Goal: Obtain resource: Obtain resource

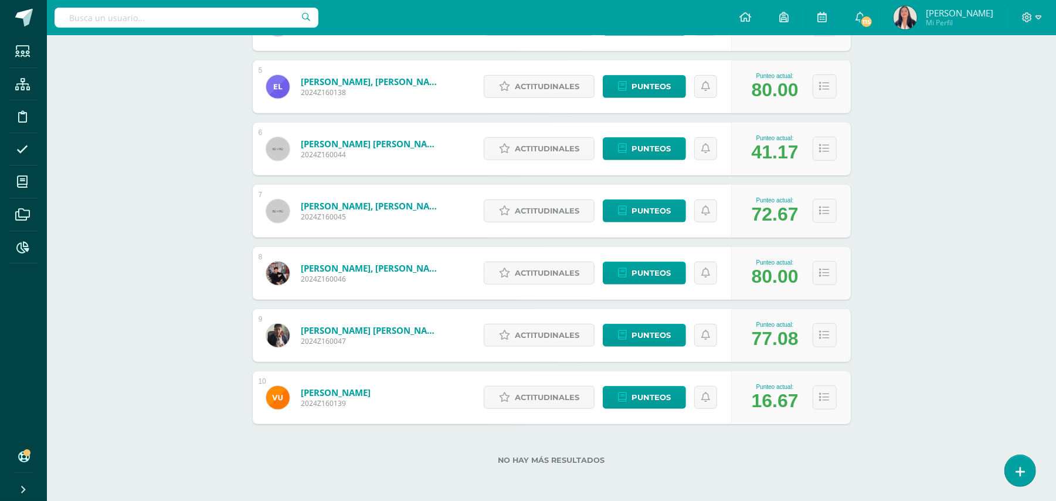
click at [135, 19] on input "text" at bounding box center [187, 18] width 264 height 20
type input "sonia"
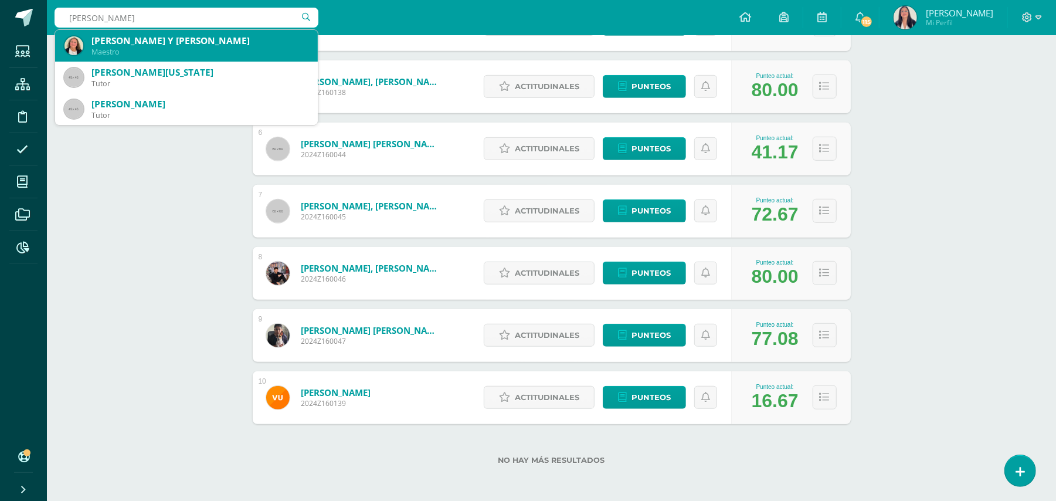
click at [136, 45] on div "[PERSON_NAME] Y [PERSON_NAME]" at bounding box center [199, 41] width 217 height 12
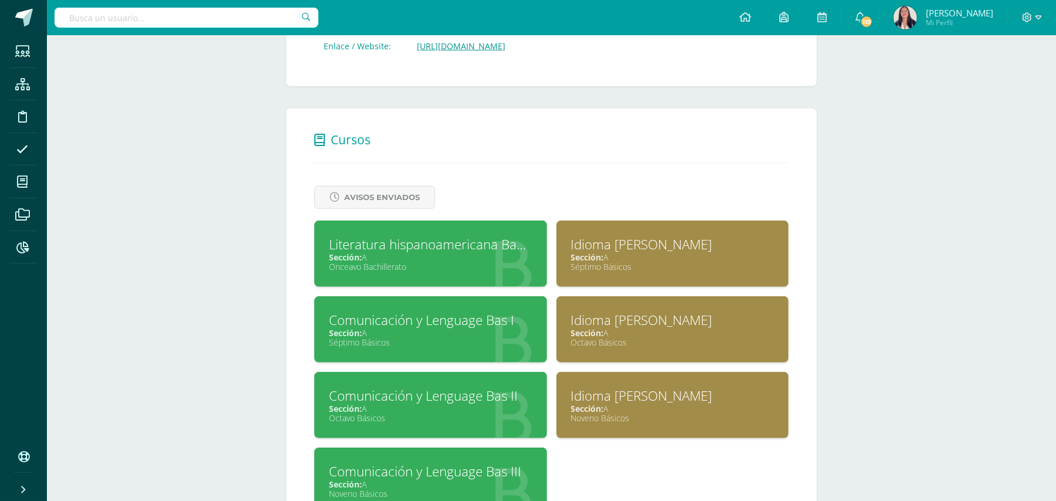
scroll to position [394, 0]
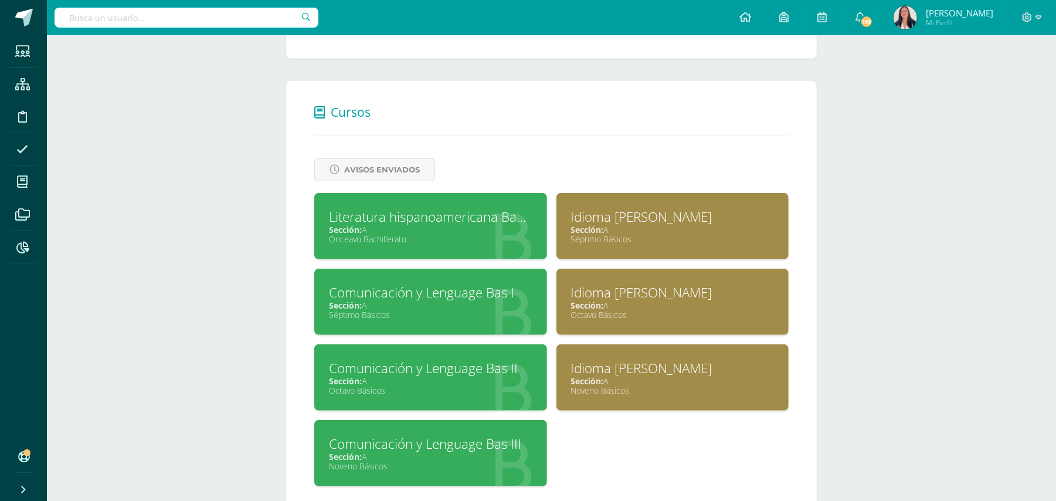
click at [635, 216] on div "Idioma Maya Bas I" at bounding box center [672, 217] width 203 height 18
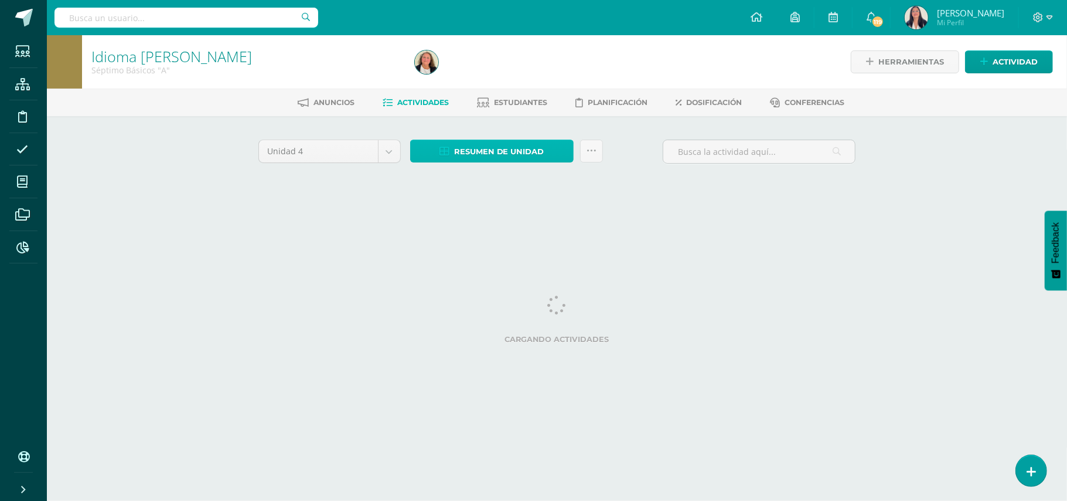
click at [524, 150] on span "Resumen de unidad" at bounding box center [499, 152] width 90 height 22
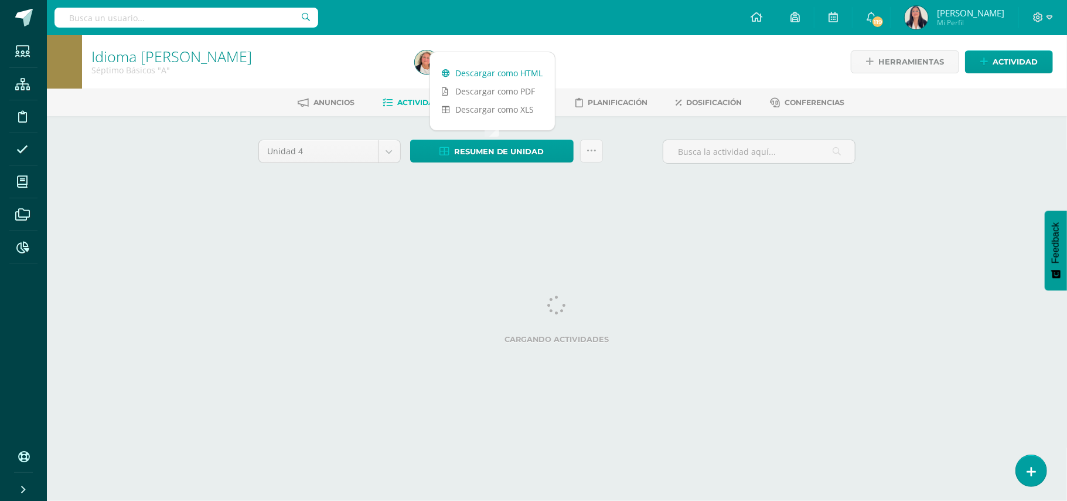
click at [496, 72] on link "Descargar como HTML" at bounding box center [492, 73] width 125 height 18
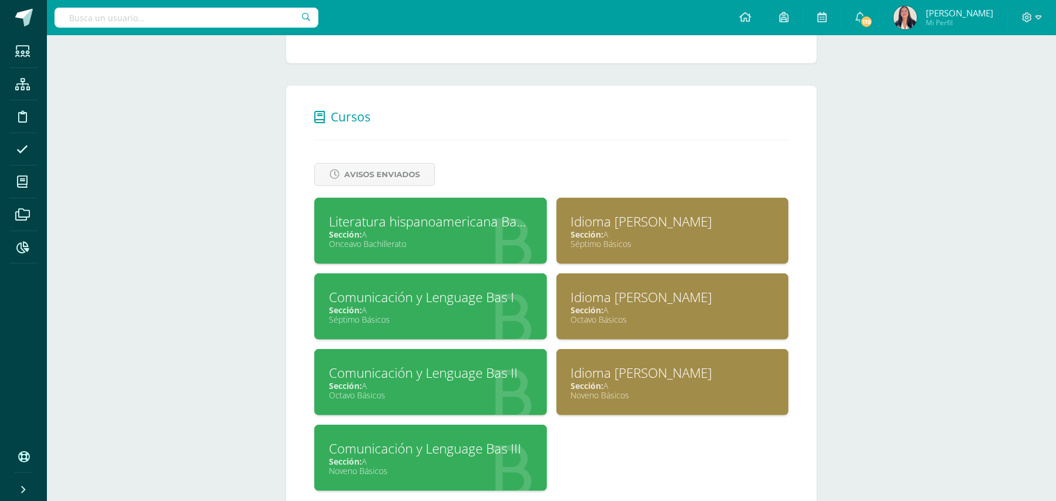
click at [616, 290] on div "Idioma [PERSON_NAME]" at bounding box center [672, 297] width 203 height 18
click at [616, 290] on div "Idioma Maya Bas II" at bounding box center [672, 297] width 203 height 18
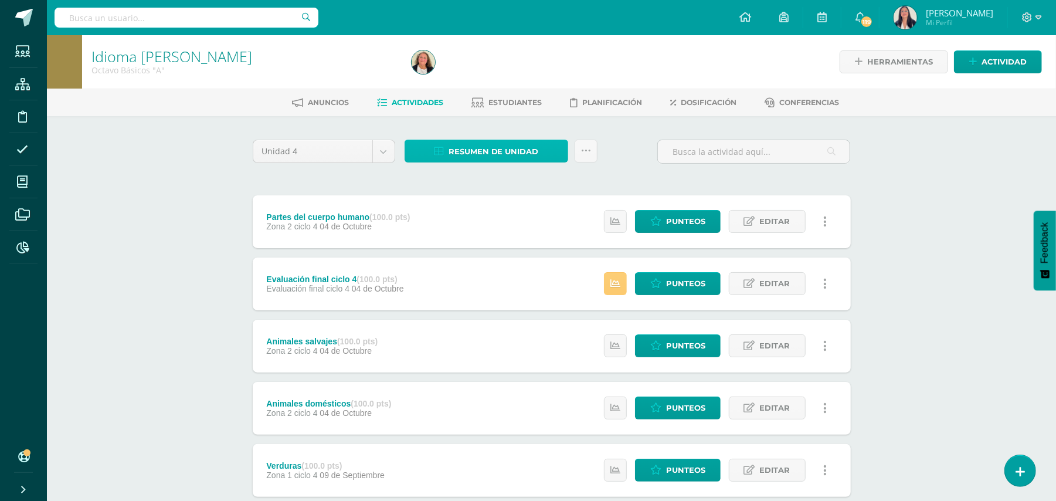
click at [503, 150] on span "Resumen de unidad" at bounding box center [493, 152] width 90 height 22
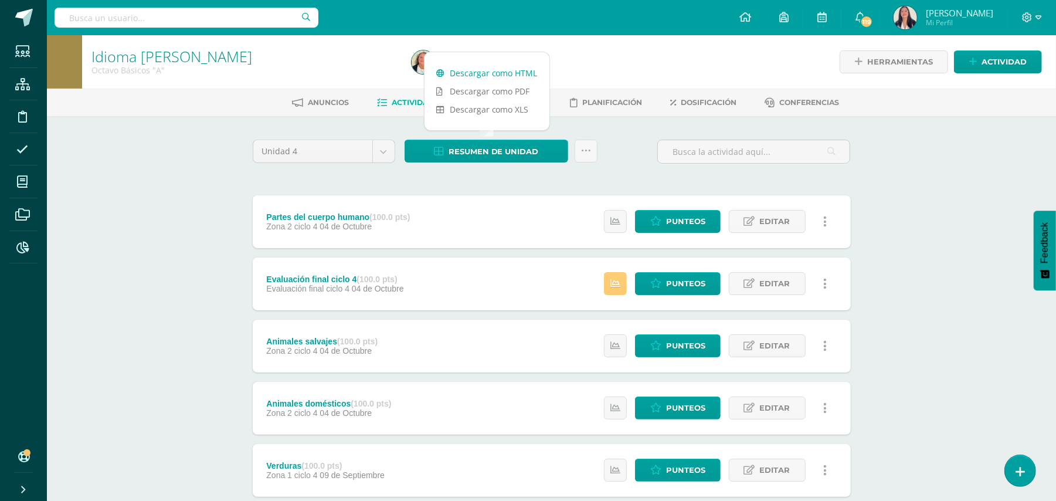
click at [504, 72] on link "Descargar como HTML" at bounding box center [486, 73] width 125 height 18
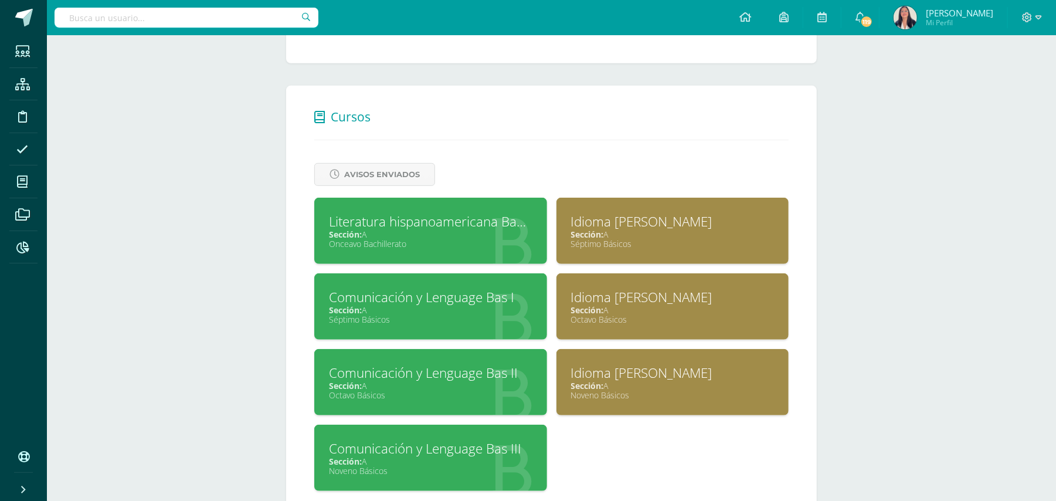
click at [591, 365] on div "Idioma [PERSON_NAME]" at bounding box center [672, 372] width 203 height 18
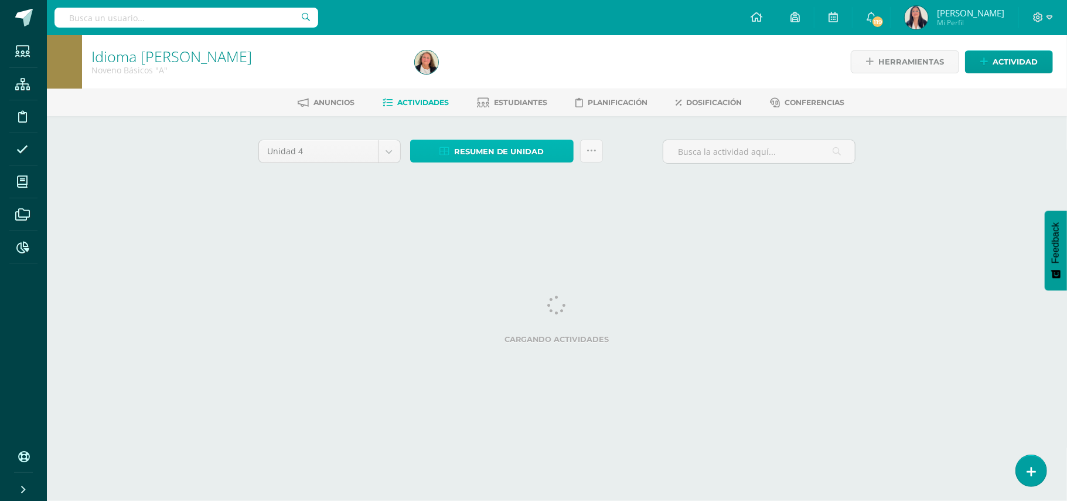
click at [531, 149] on span "Resumen de unidad" at bounding box center [499, 152] width 90 height 22
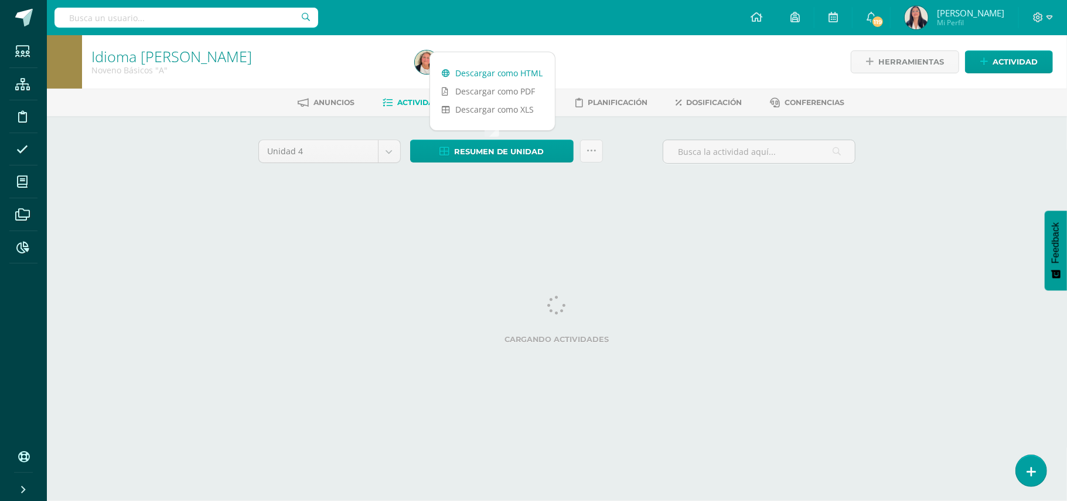
click at [519, 69] on link "Descargar como HTML" at bounding box center [492, 73] width 125 height 18
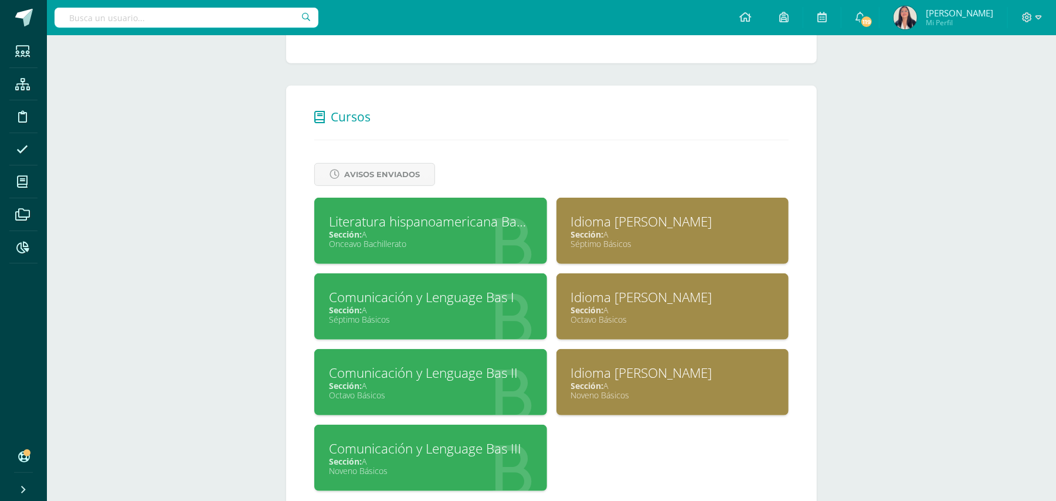
click at [432, 298] on div "Comunicación y Lenguage Bas I" at bounding box center [430, 297] width 203 height 18
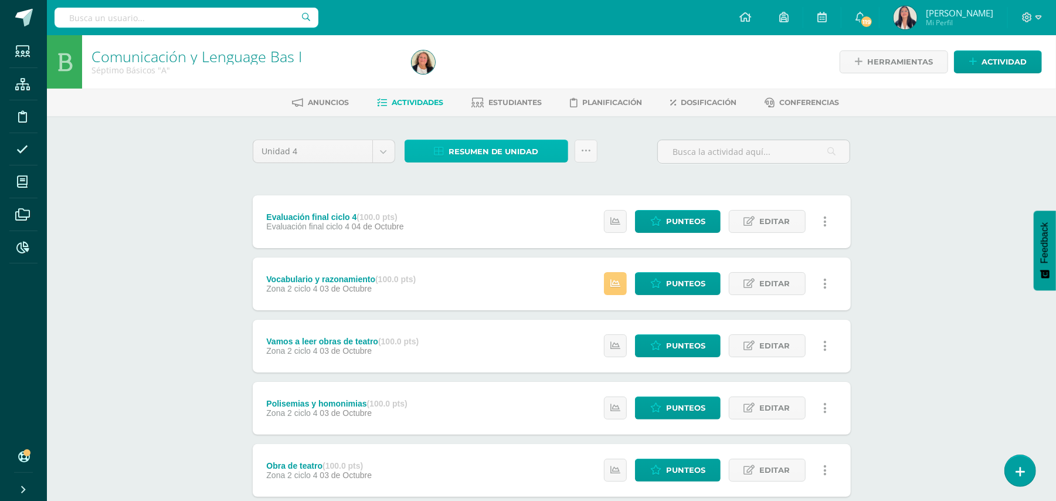
click at [521, 150] on span "Resumen de unidad" at bounding box center [493, 152] width 90 height 22
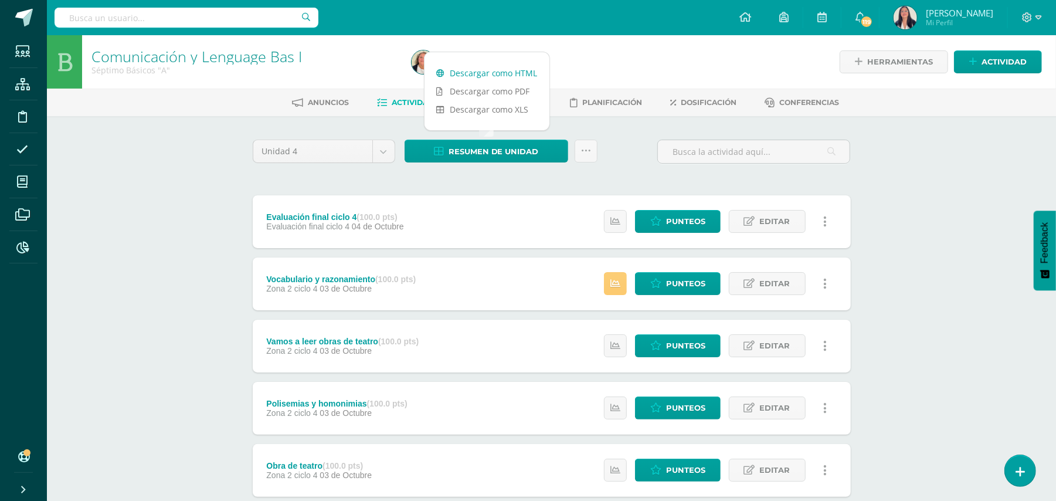
click at [509, 71] on link "Descargar como HTML" at bounding box center [486, 73] width 125 height 18
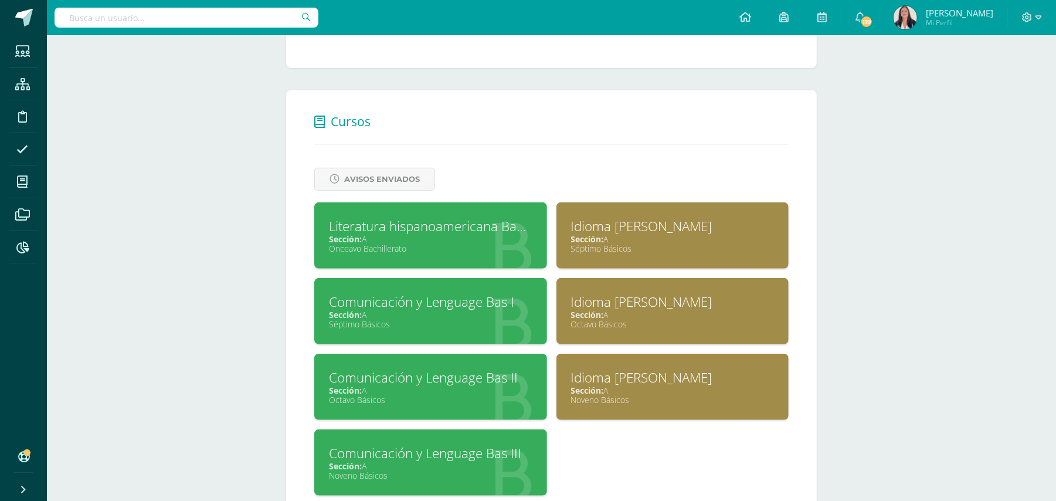
click at [371, 371] on div "Comunicación y Lenguage Bas II" at bounding box center [430, 377] width 203 height 18
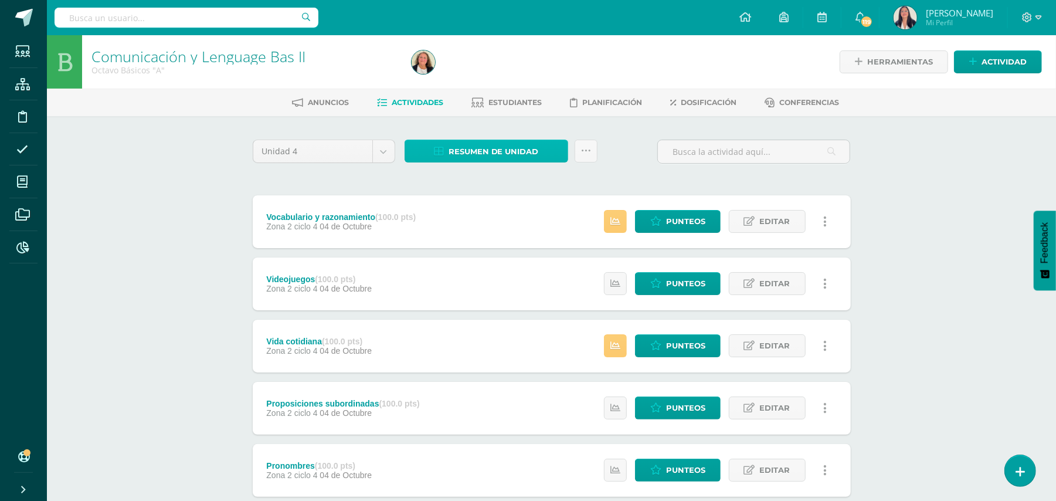
click at [493, 146] on span "Resumen de unidad" at bounding box center [493, 152] width 90 height 22
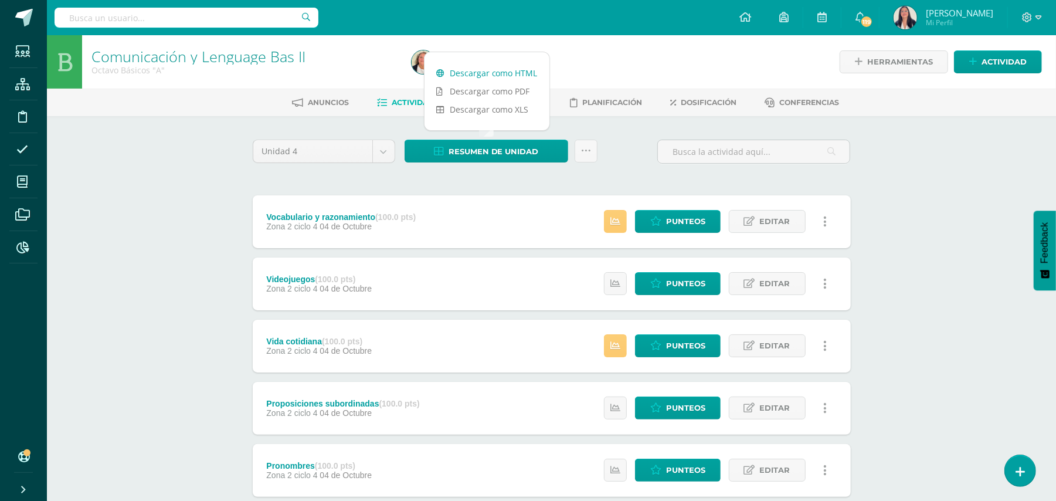
click at [489, 70] on link "Descargar como HTML" at bounding box center [486, 73] width 125 height 18
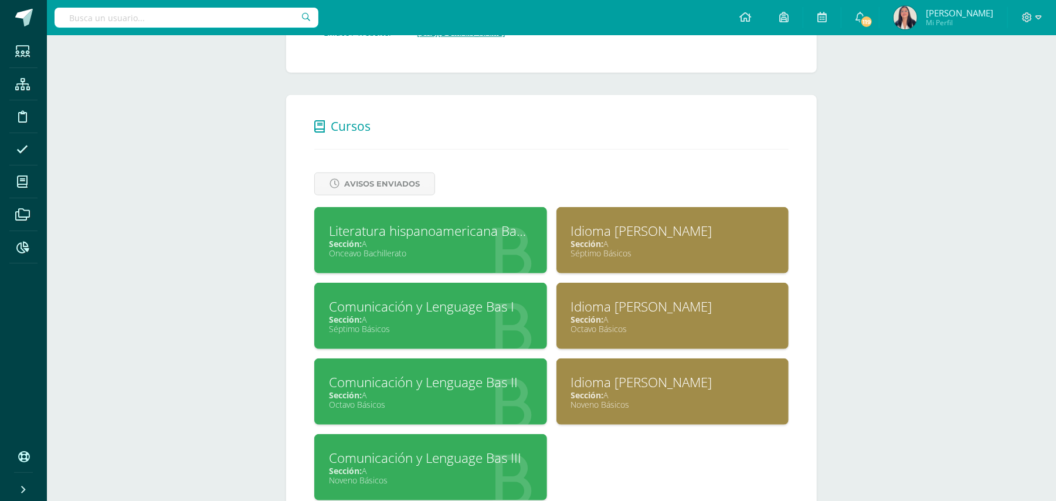
click at [362, 451] on div "Comunicación y Lenguage Bas III" at bounding box center [430, 457] width 203 height 18
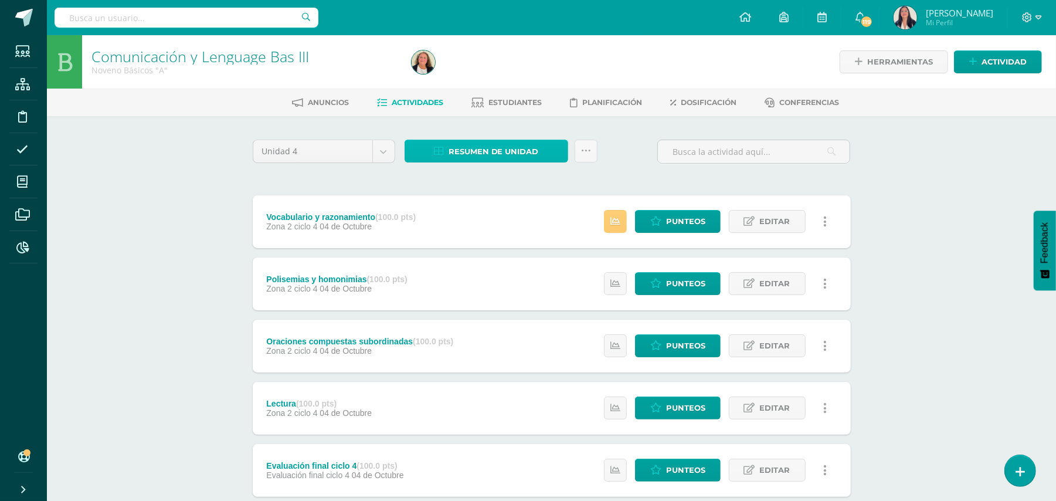
click at [481, 147] on span "Resumen de unidad" at bounding box center [493, 152] width 90 height 22
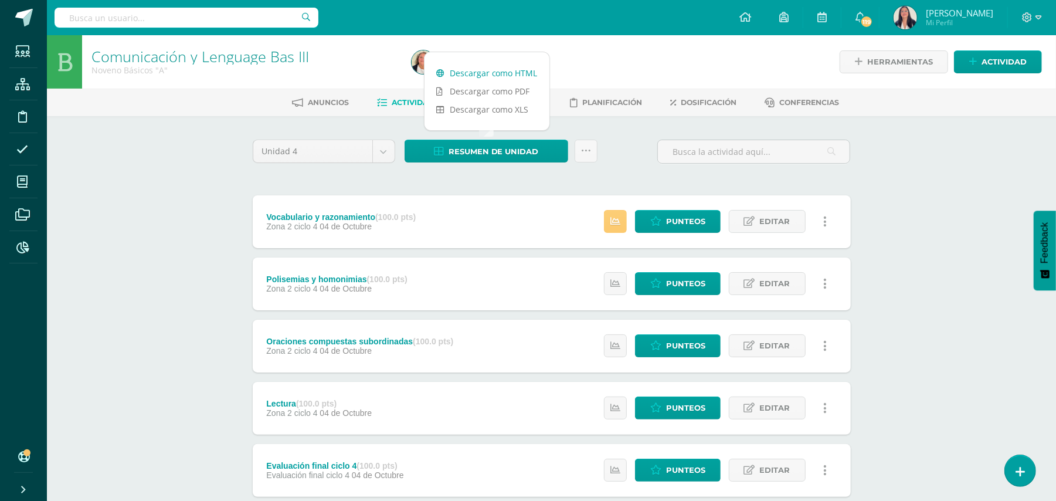
click at [488, 69] on link "Descargar como HTML" at bounding box center [486, 73] width 125 height 18
click at [155, 18] on input "text" at bounding box center [187, 18] width 264 height 20
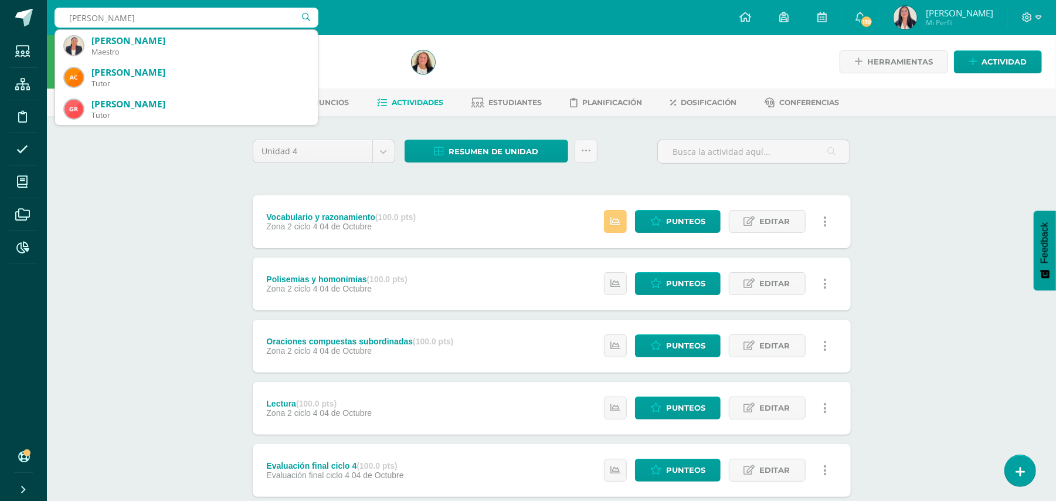
type input "rosly"
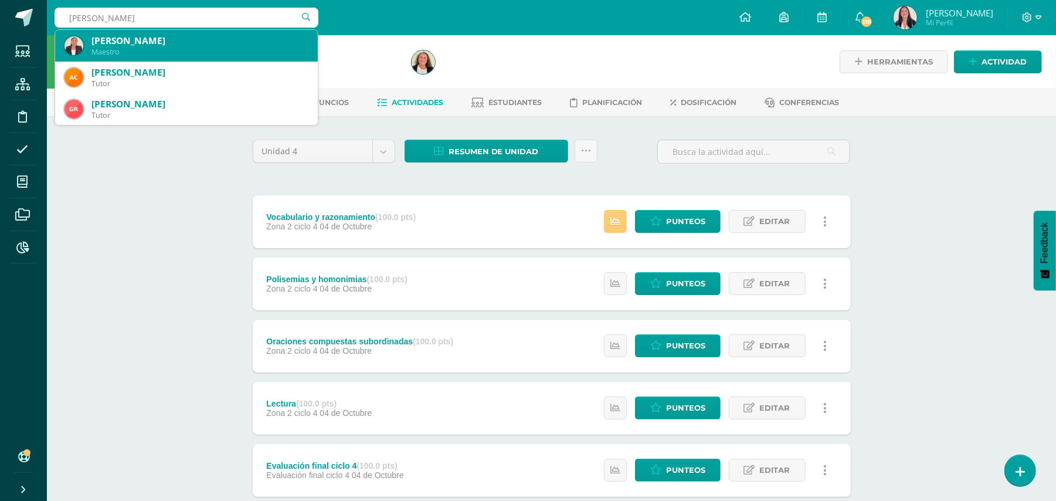
click at [156, 40] on div "Roslyn Jeannette Montepeque Maguirre" at bounding box center [199, 41] width 217 height 12
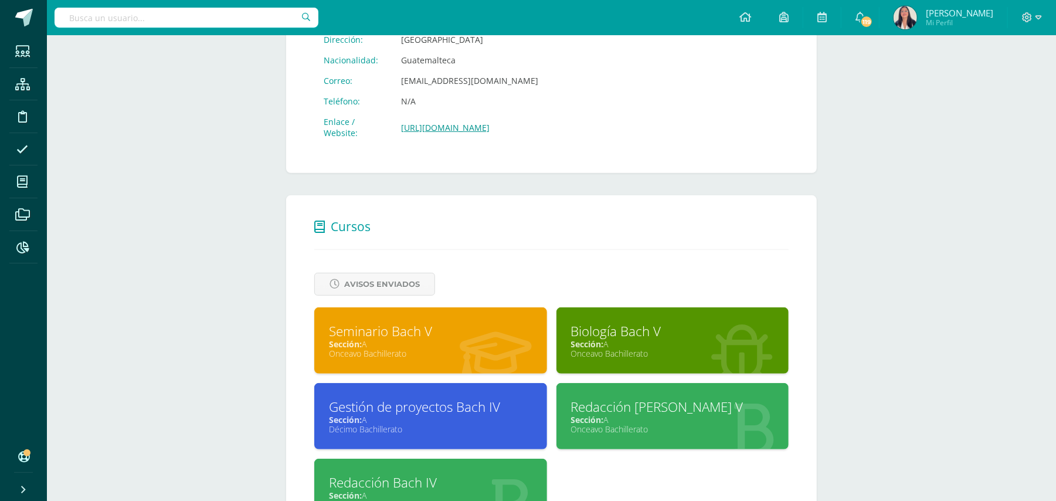
scroll to position [395, 0]
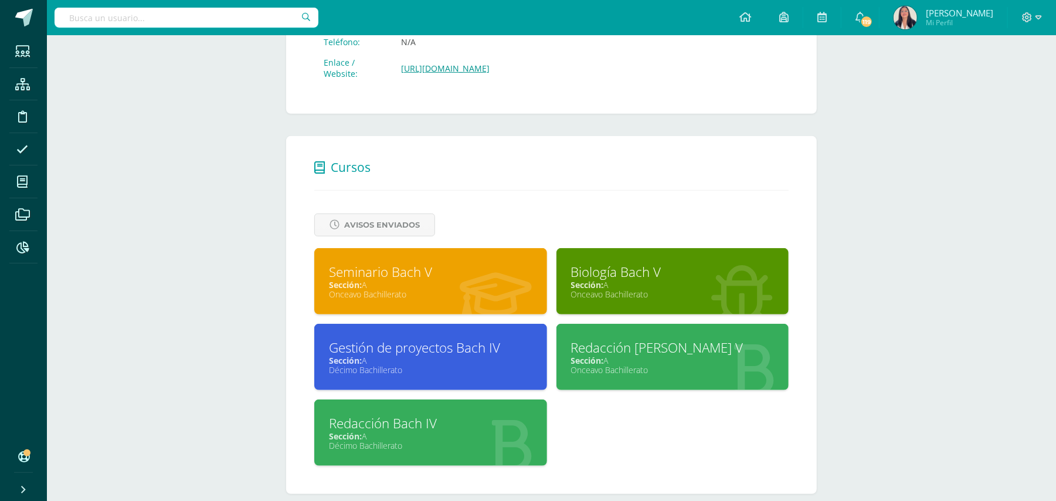
click at [389, 414] on div "Redacción Bach IV" at bounding box center [430, 423] width 203 height 18
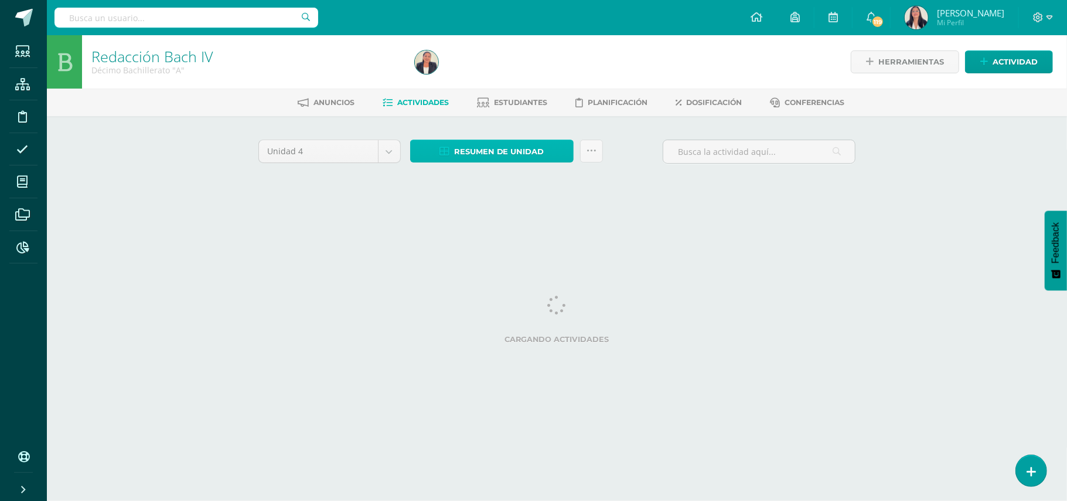
click at [515, 152] on span "Resumen de unidad" at bounding box center [499, 152] width 90 height 22
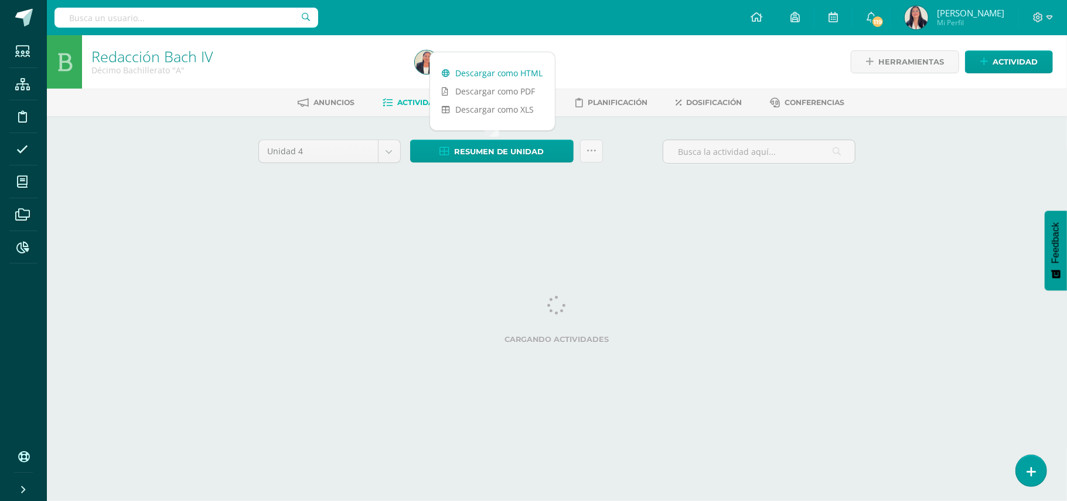
click at [498, 70] on link "Descargar como HTML" at bounding box center [492, 73] width 125 height 18
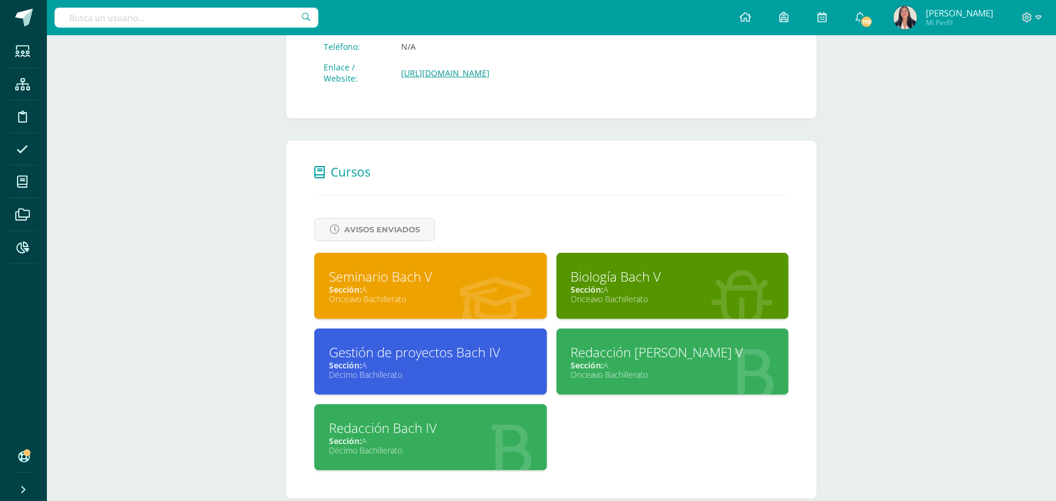
click at [366, 343] on div "Gestión de proyectos Bach IV" at bounding box center [430, 352] width 203 height 18
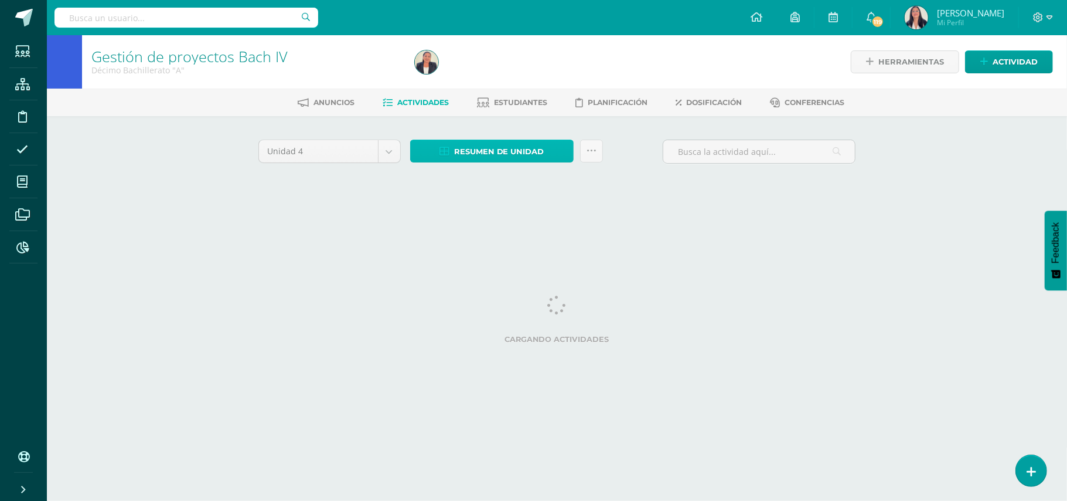
click at [514, 150] on span "Resumen de unidad" at bounding box center [499, 152] width 90 height 22
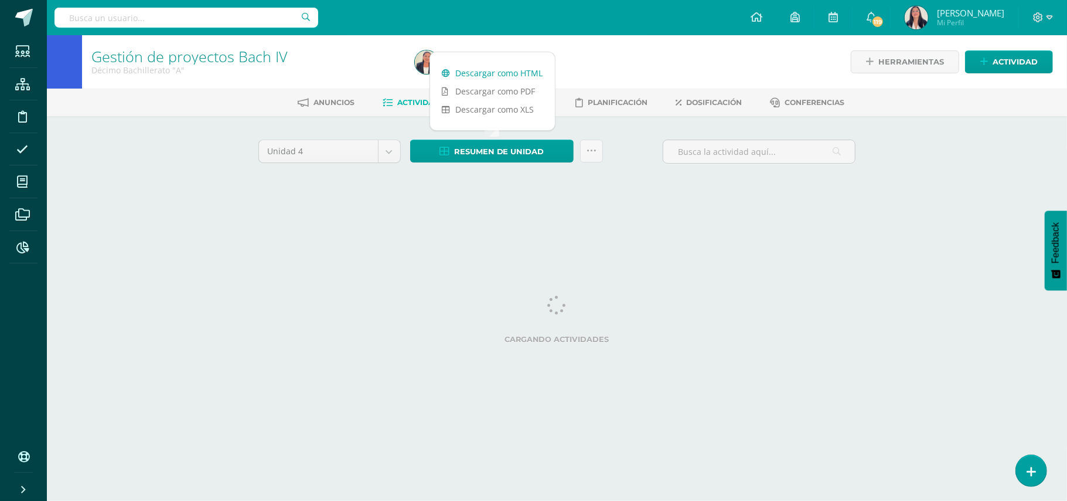
click at [502, 71] on link "Descargar como HTML" at bounding box center [492, 73] width 125 height 18
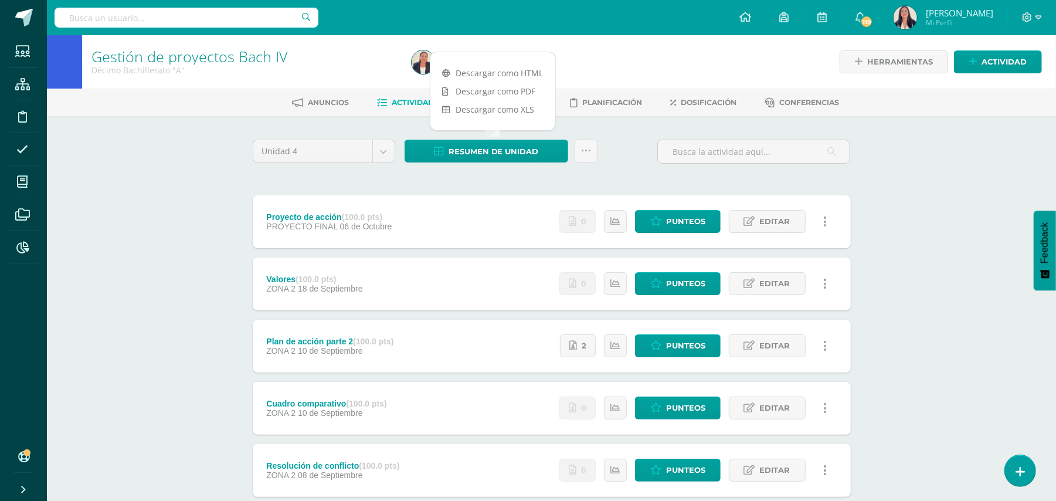
click at [221, 15] on input "text" at bounding box center [187, 18] width 264 height 20
type input "edit"
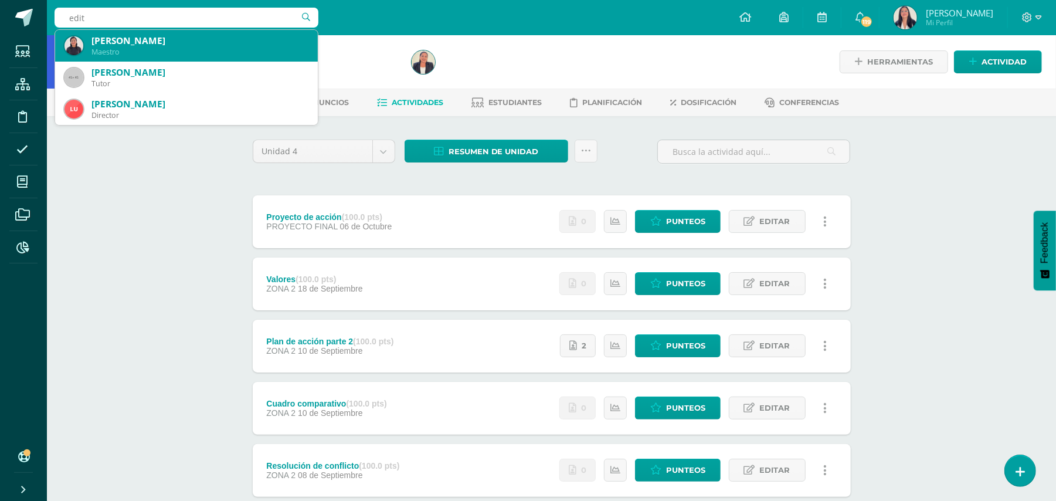
click at [106, 47] on div "Maestro" at bounding box center [199, 52] width 217 height 10
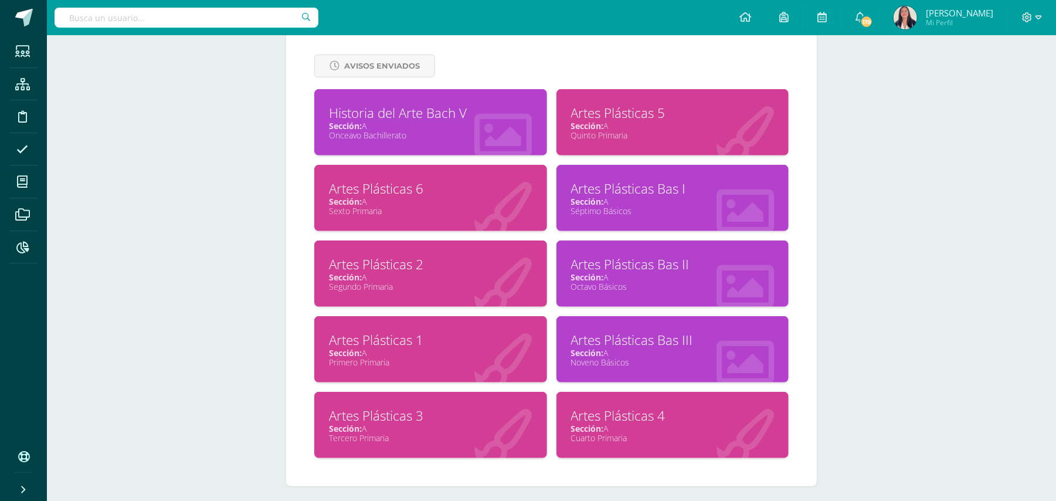
scroll to position [492, 0]
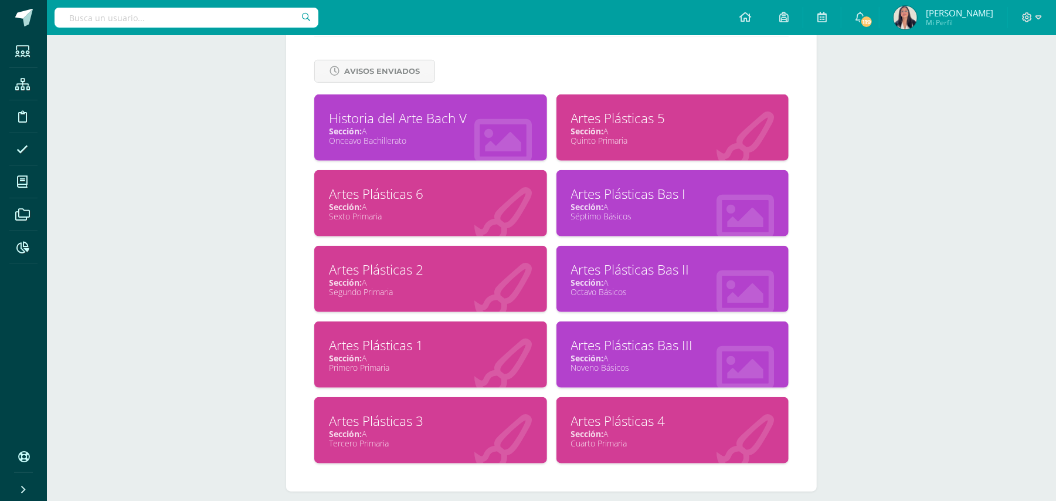
click at [388, 338] on div "Artes Plásticas 1" at bounding box center [430, 345] width 203 height 18
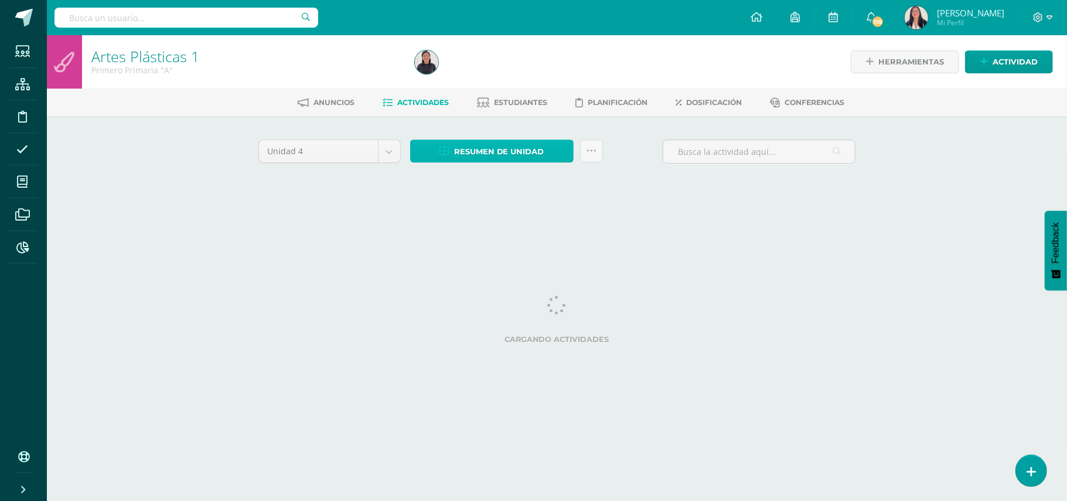
click at [491, 148] on span "Resumen de unidad" at bounding box center [499, 152] width 90 height 22
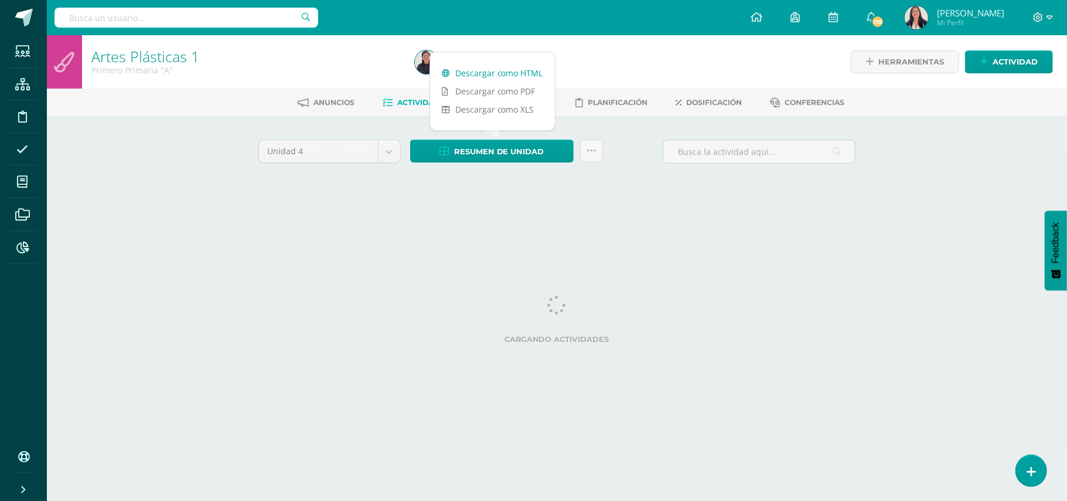
click at [488, 70] on link "Descargar como HTML" at bounding box center [492, 73] width 125 height 18
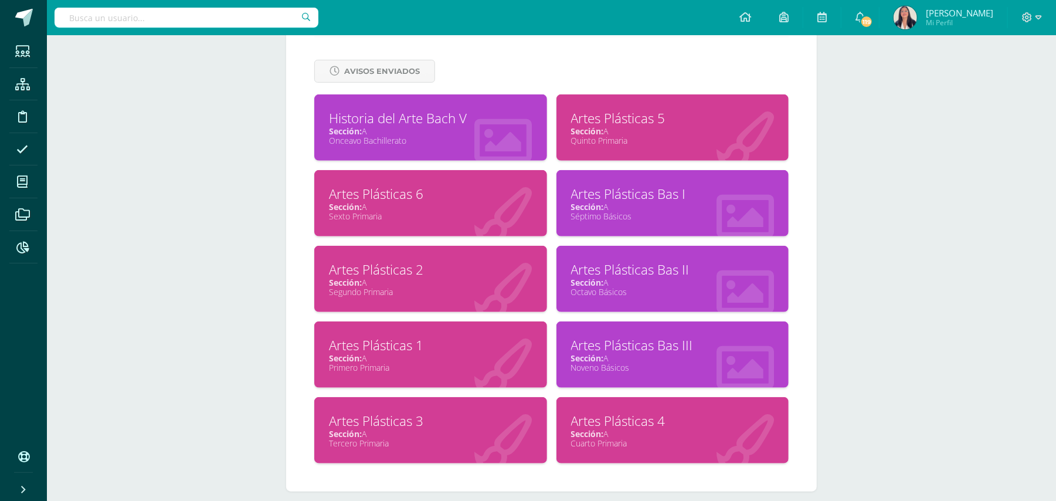
click at [376, 265] on div "Artes Plásticas 2" at bounding box center [430, 269] width 203 height 18
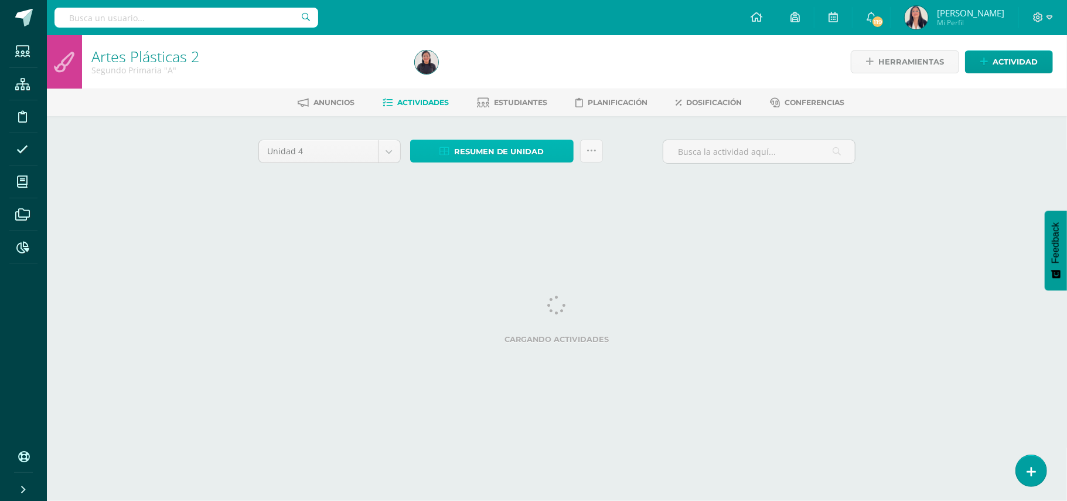
click at [510, 148] on span "Resumen de unidad" at bounding box center [499, 152] width 90 height 22
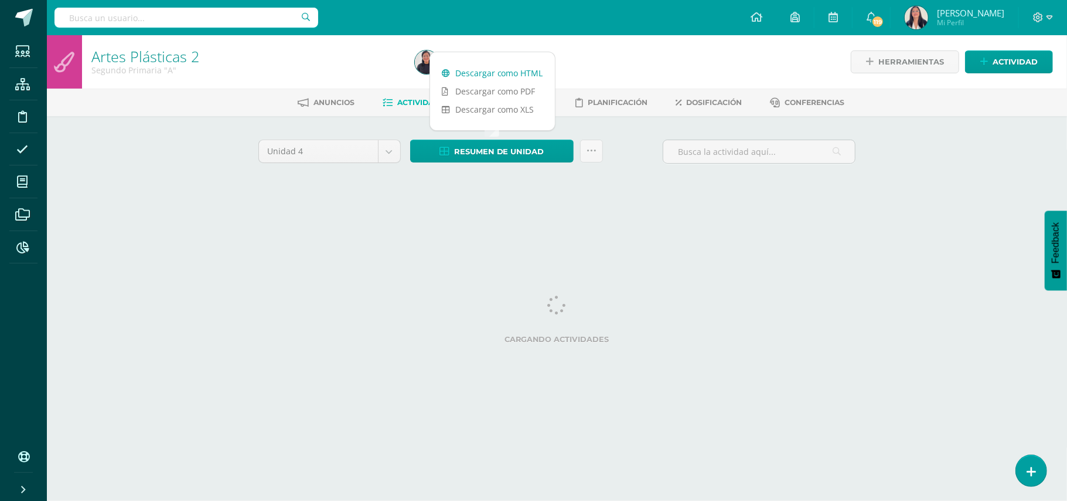
click at [512, 69] on link "Descargar como HTML" at bounding box center [492, 73] width 125 height 18
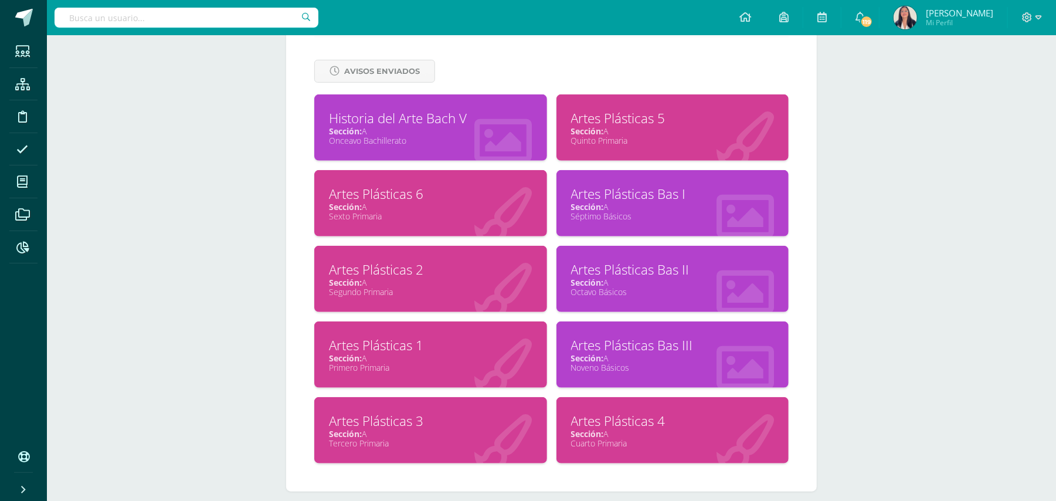
click at [387, 413] on div "Artes Plásticas 3" at bounding box center [430, 421] width 203 height 18
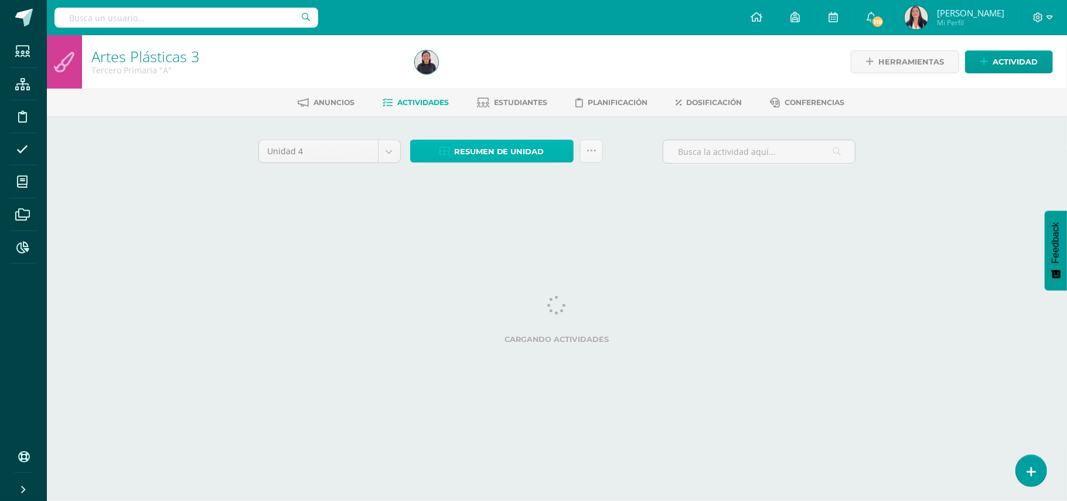
click at [502, 144] on span "Resumen de unidad" at bounding box center [499, 152] width 90 height 22
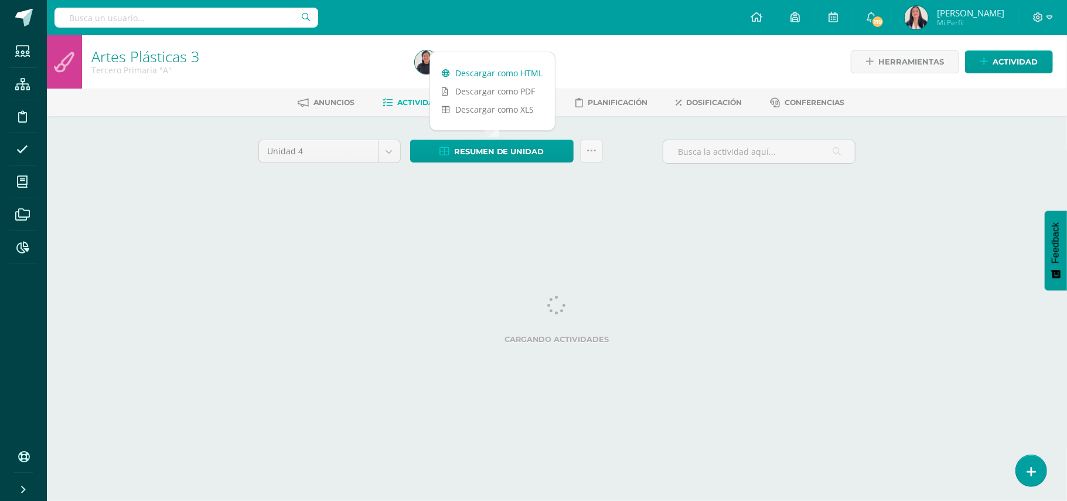
click at [502, 72] on link "Descargar como HTML" at bounding box center [492, 73] width 125 height 18
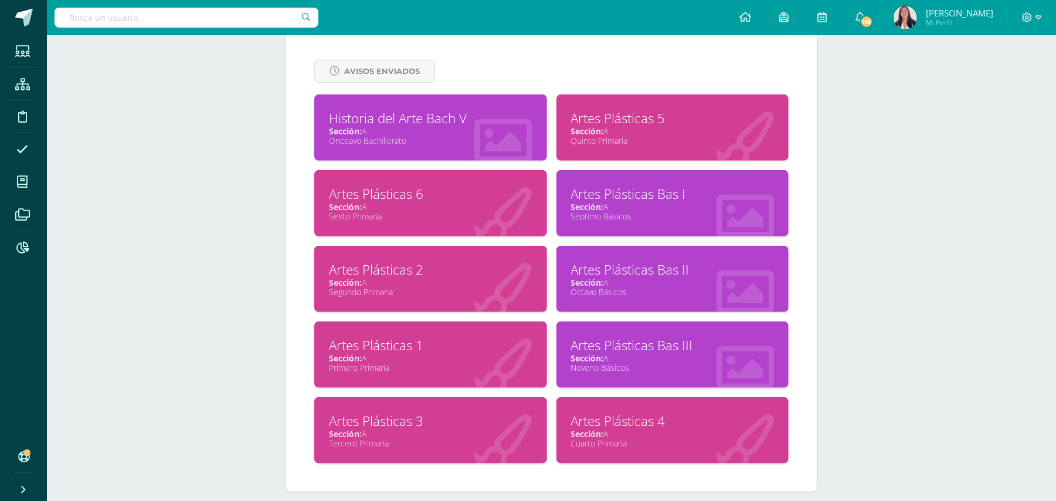
click at [616, 111] on div "Artes Plásticas 5" at bounding box center [672, 118] width 203 height 18
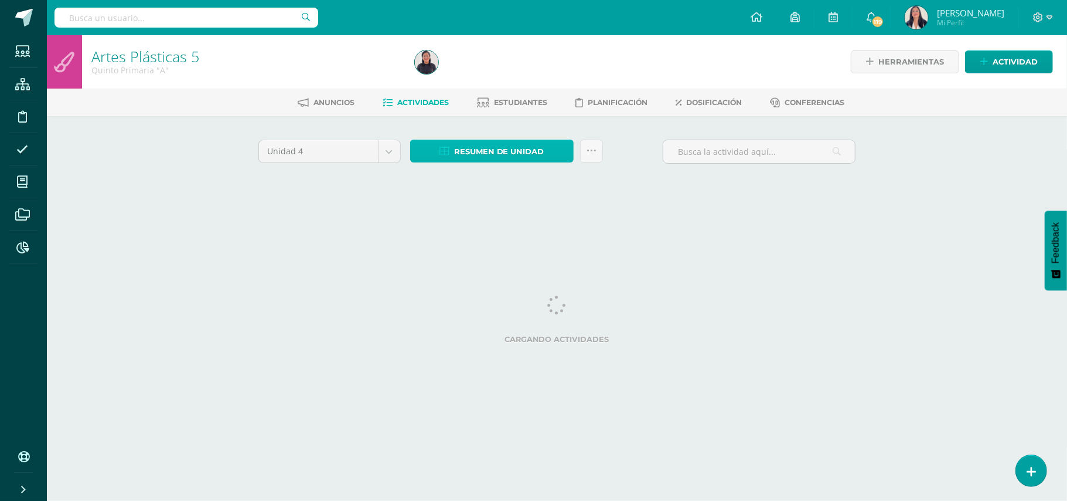
click at [488, 151] on span "Resumen de unidad" at bounding box center [499, 152] width 90 height 22
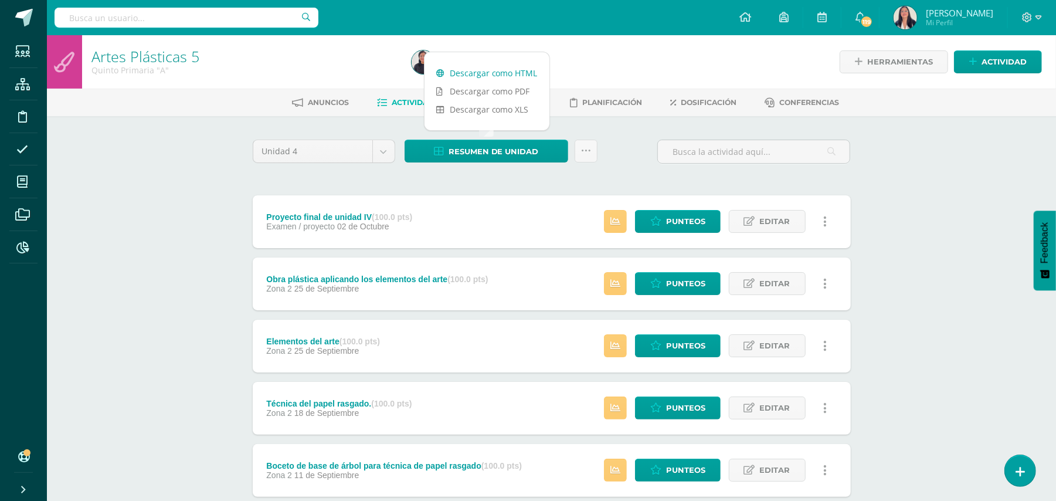
click at [486, 70] on link "Descargar como HTML" at bounding box center [486, 73] width 125 height 18
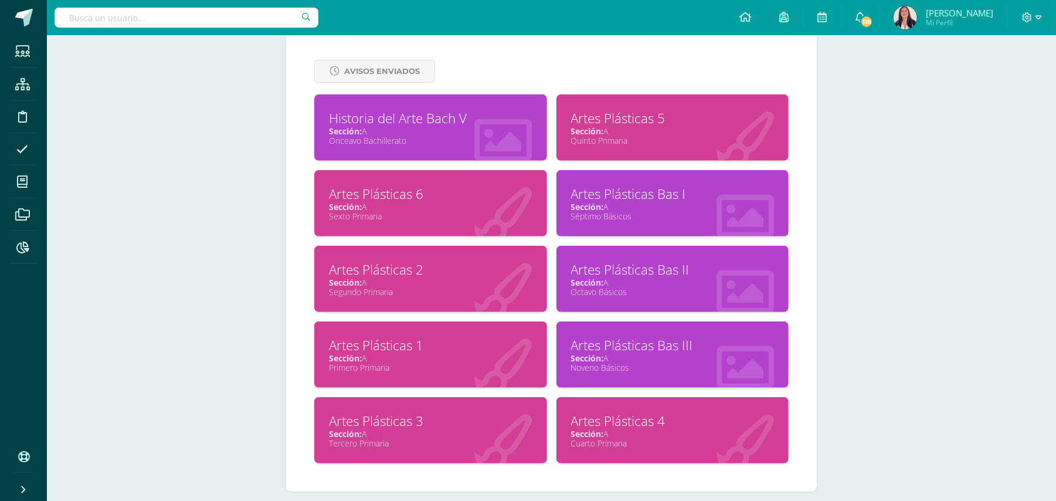
click at [402, 188] on div "Artes Plásticas 6" at bounding box center [430, 194] width 203 height 18
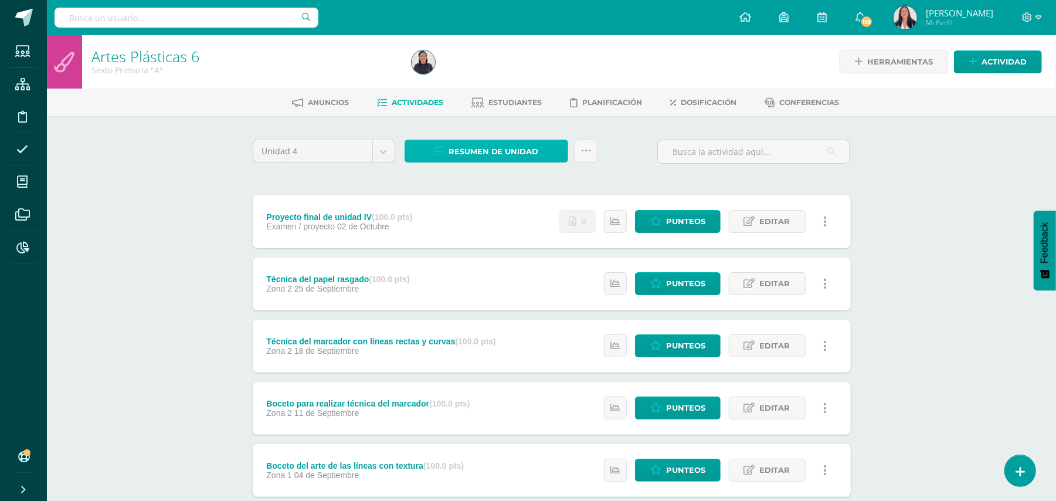
click at [472, 150] on span "Resumen de unidad" at bounding box center [493, 152] width 90 height 22
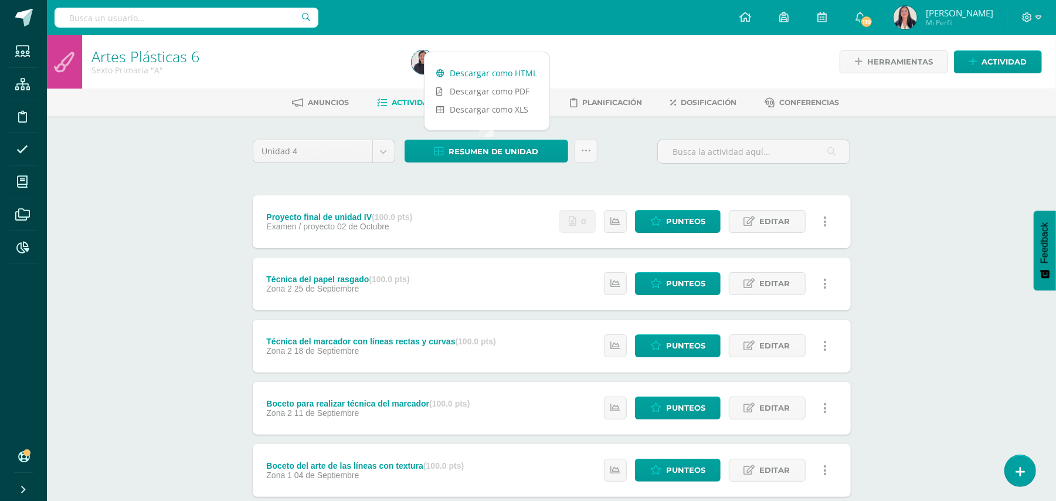
click at [486, 70] on link "Descargar como HTML" at bounding box center [486, 73] width 125 height 18
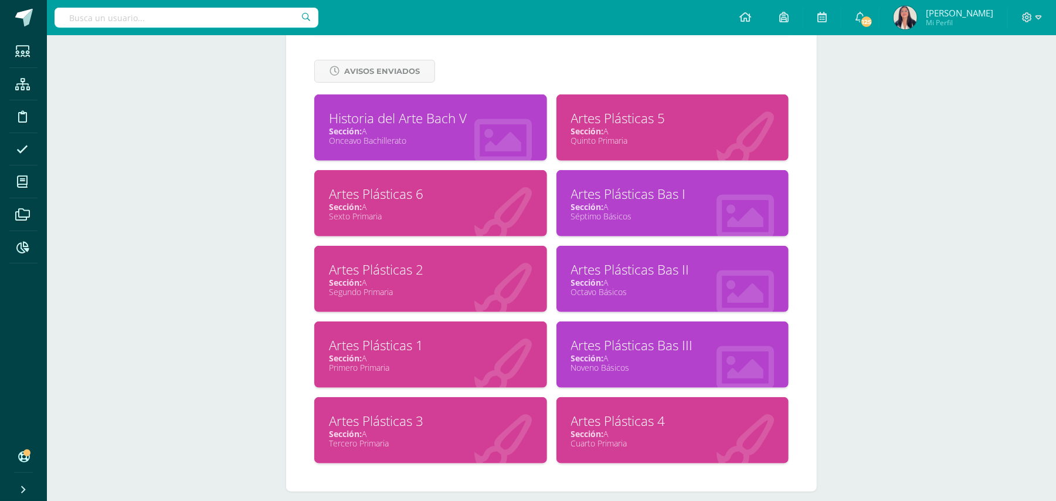
click at [601, 186] on div "Artes Plásticas Bas I" at bounding box center [672, 194] width 203 height 18
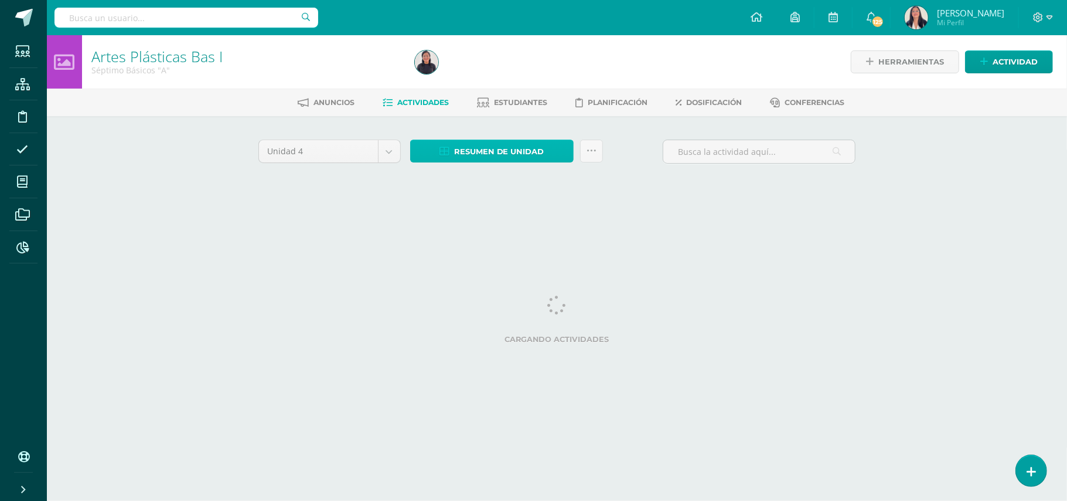
click at [479, 149] on span "Resumen de unidad" at bounding box center [499, 152] width 90 height 22
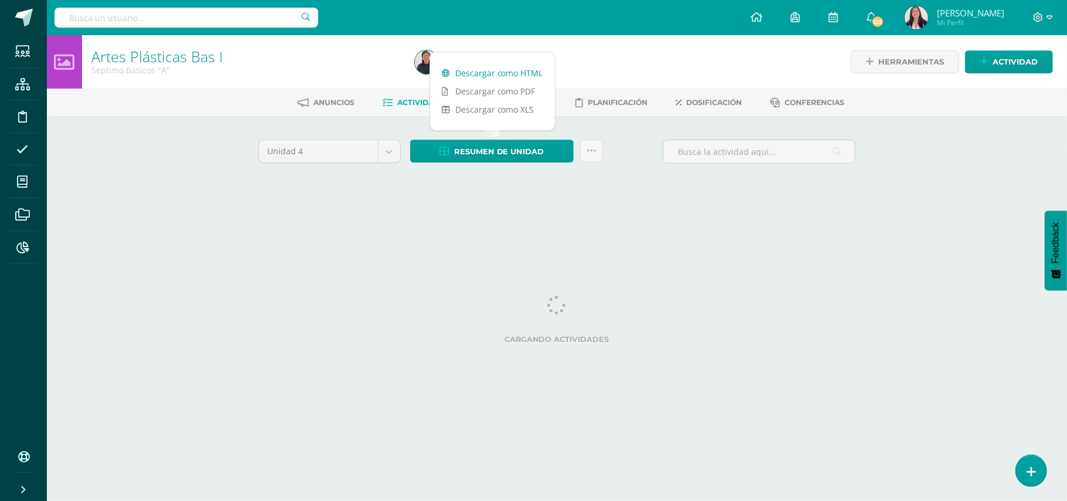
click at [481, 73] on link "Descargar como HTML" at bounding box center [492, 73] width 125 height 18
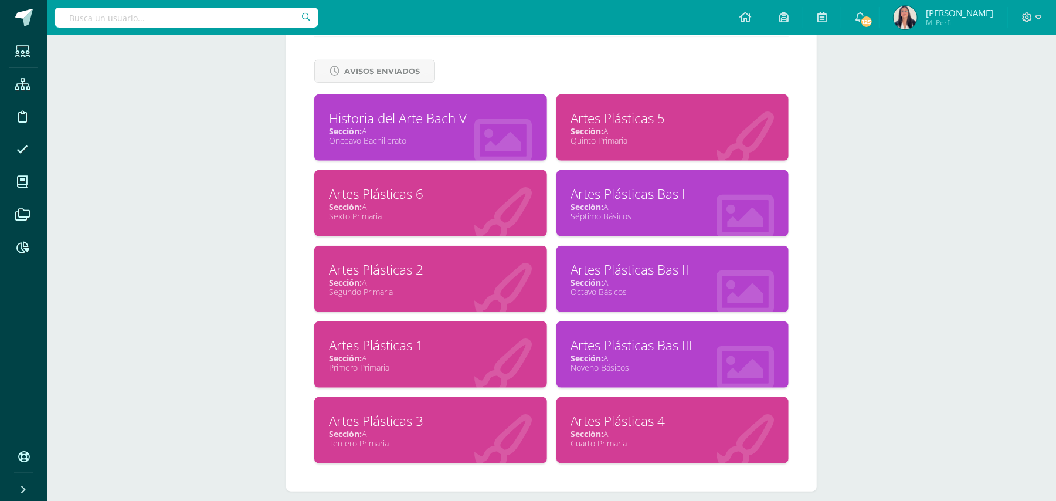
click at [584, 270] on div "Artes Plásticas Bas II" at bounding box center [672, 269] width 203 height 18
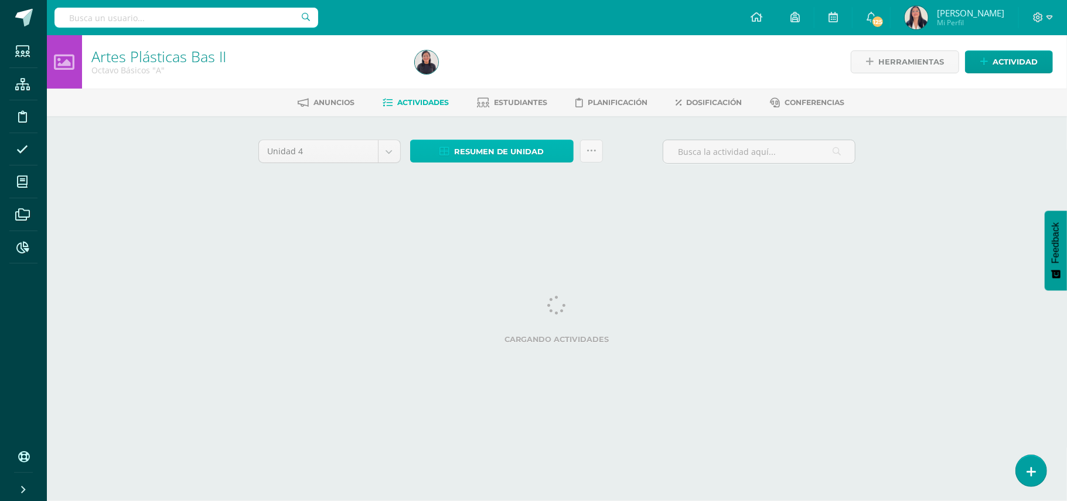
click at [507, 151] on span "Resumen de unidad" at bounding box center [499, 152] width 90 height 22
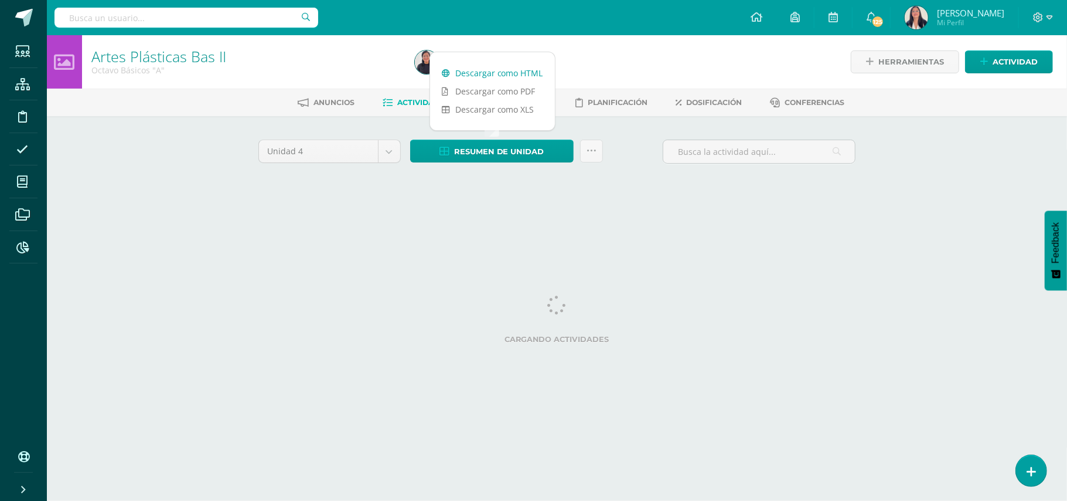
click at [503, 73] on link "Descargar como HTML" at bounding box center [492, 73] width 125 height 18
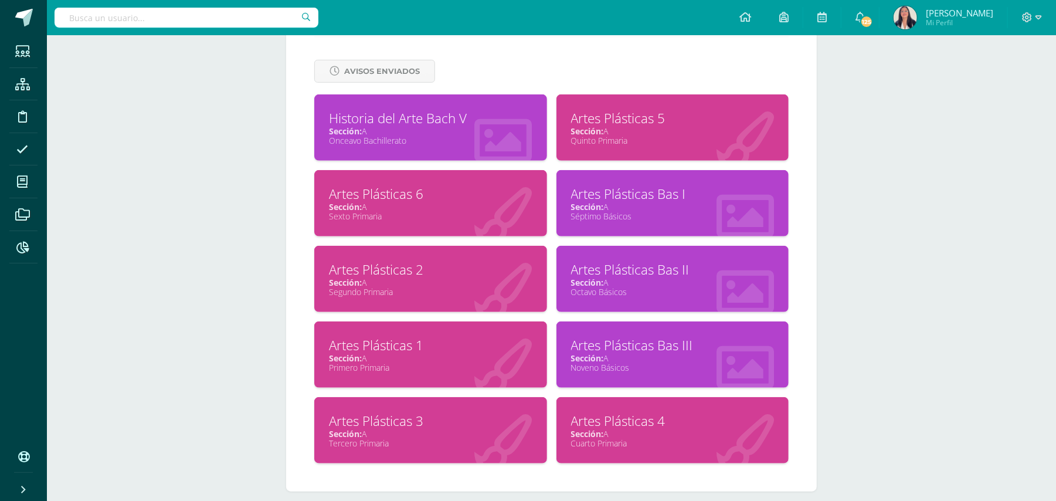
click at [618, 340] on div "Artes Plásticas Bas III" at bounding box center [672, 345] width 203 height 18
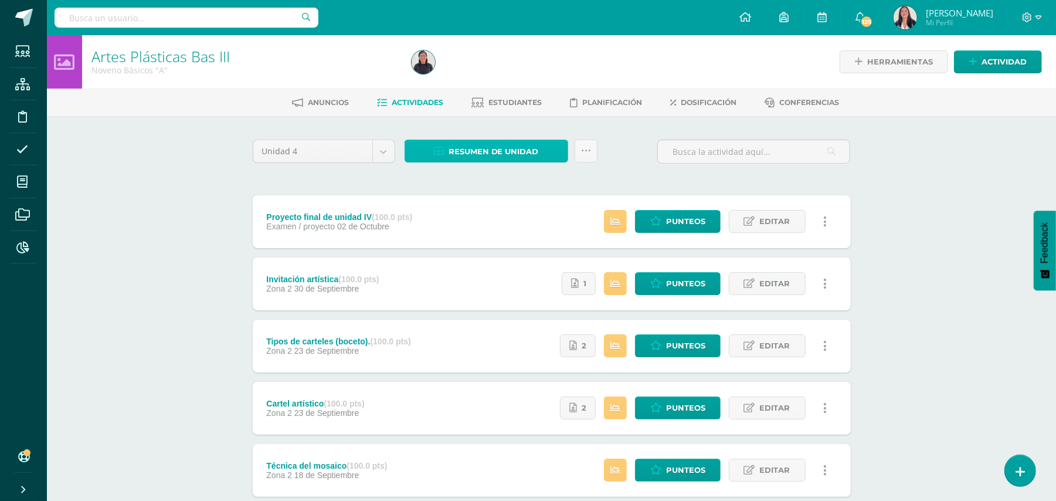
click at [490, 148] on span "Resumen de unidad" at bounding box center [493, 152] width 90 height 22
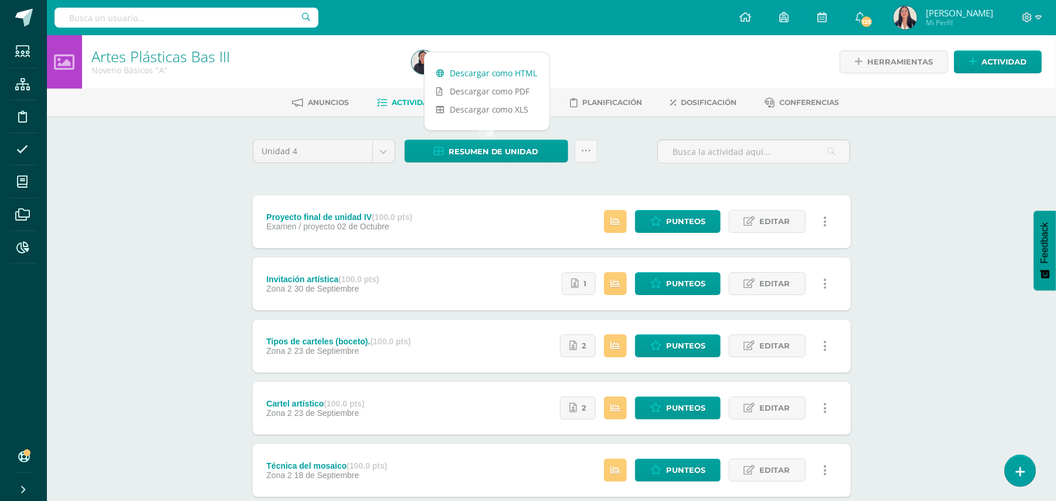
click at [479, 73] on link "Descargar como HTML" at bounding box center [486, 73] width 125 height 18
click at [193, 13] on input "text" at bounding box center [187, 18] width 264 height 20
type input "natha"
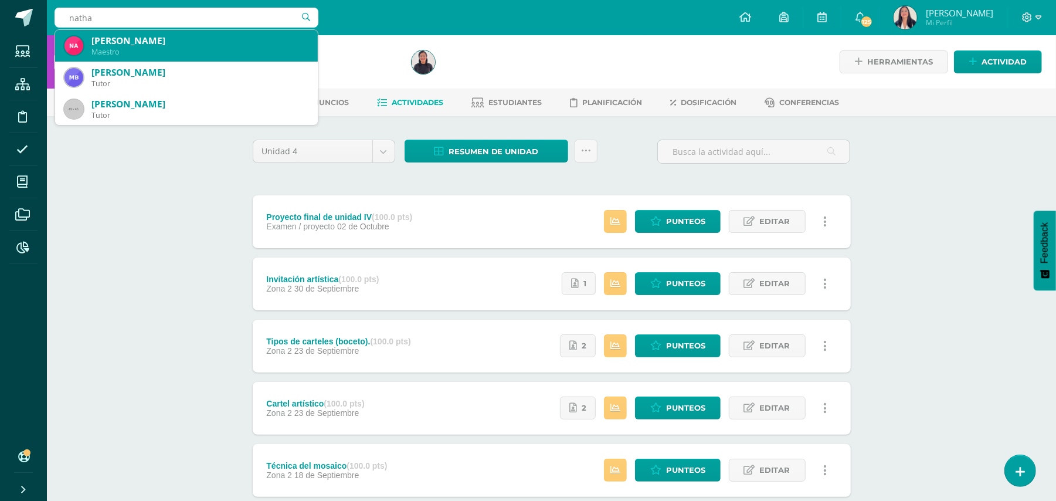
click at [163, 41] on div "[PERSON_NAME]" at bounding box center [199, 41] width 217 height 12
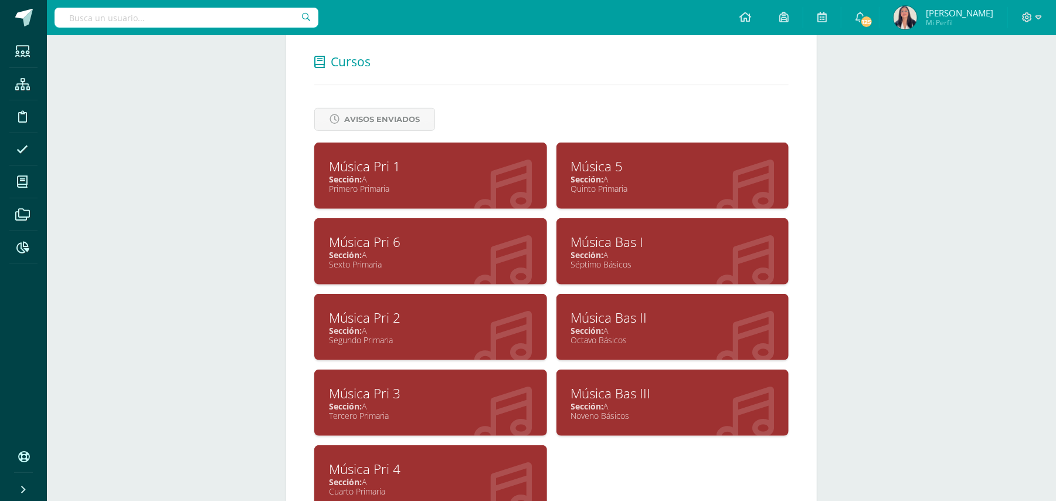
scroll to position [501, 0]
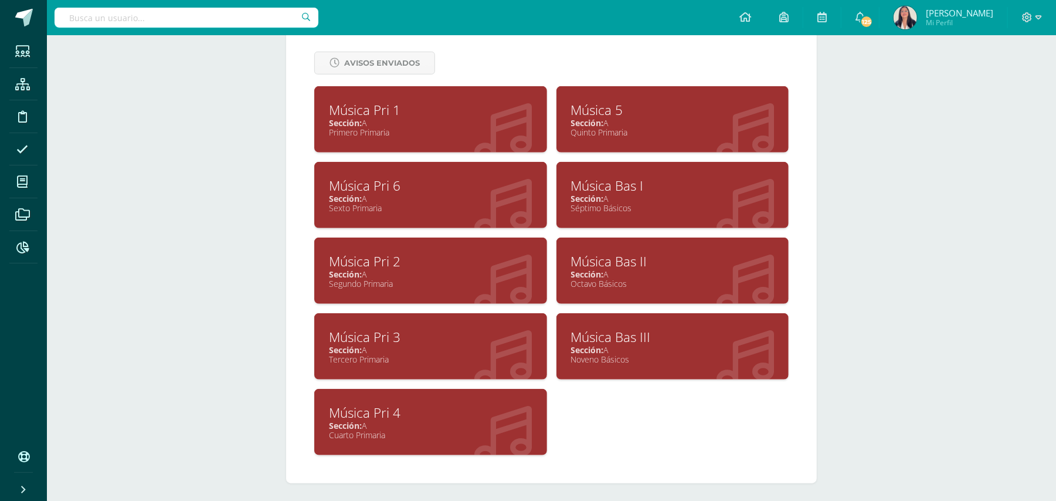
click at [590, 260] on div "Música Bas II" at bounding box center [672, 261] width 203 height 18
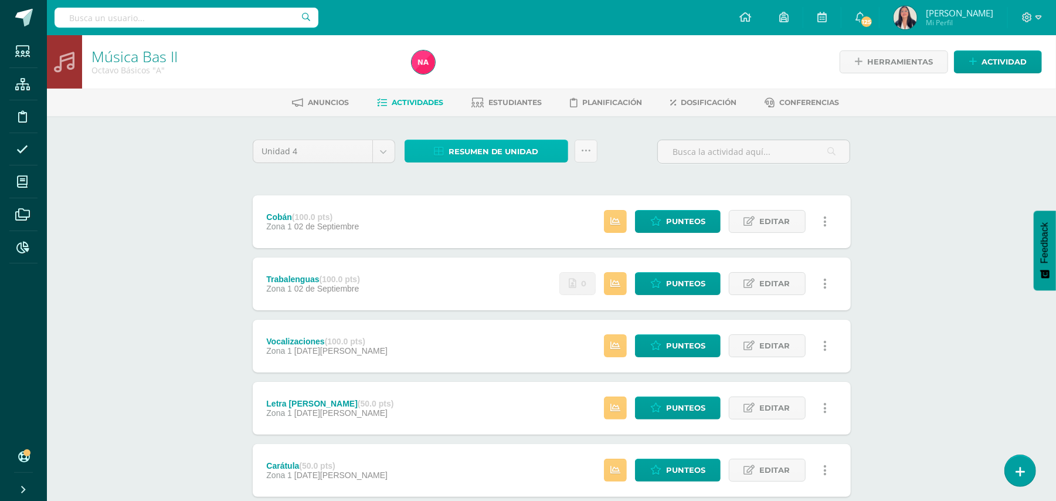
click at [510, 144] on span "Resumen de unidad" at bounding box center [493, 152] width 90 height 22
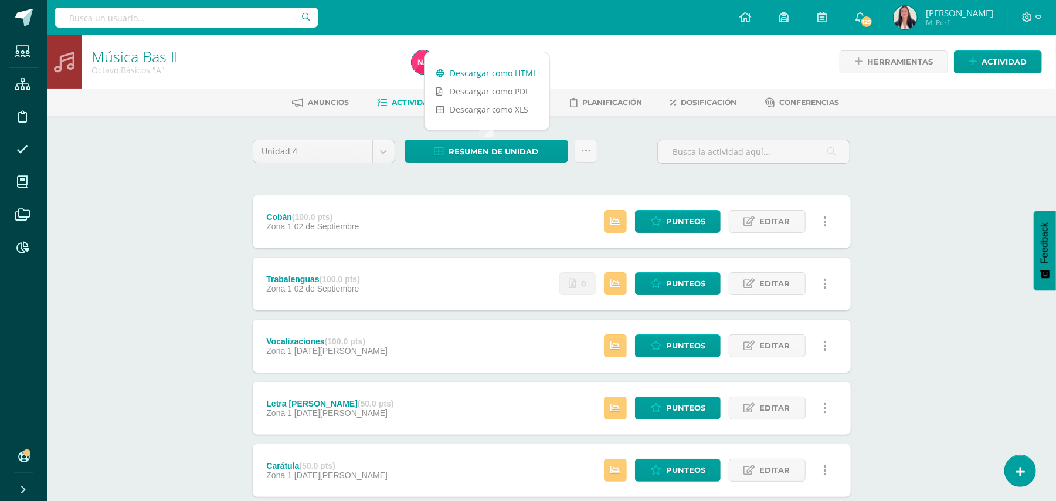
click at [499, 73] on link "Descargar como HTML" at bounding box center [486, 73] width 125 height 18
click at [202, 20] on input "text" at bounding box center [187, 18] width 264 height 20
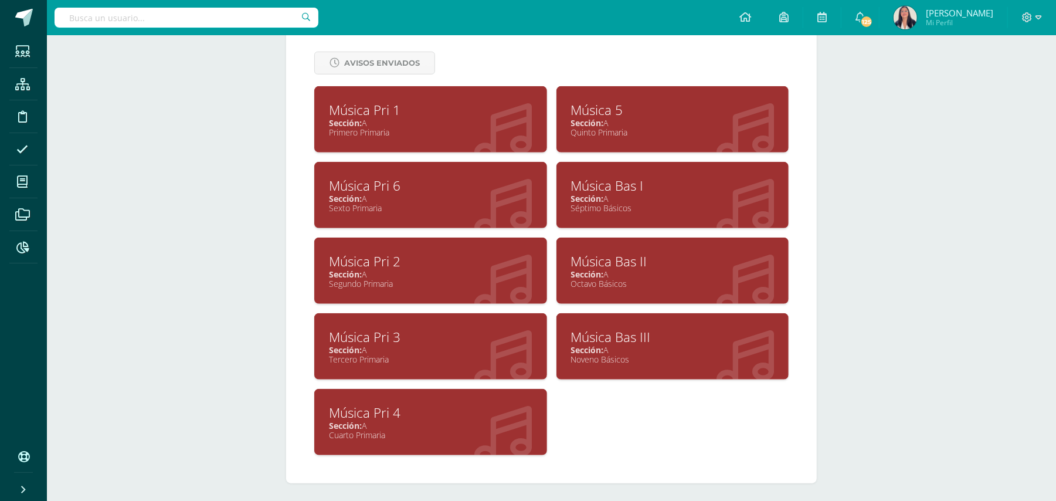
click at [614, 331] on div "Música Bas III" at bounding box center [672, 337] width 203 height 18
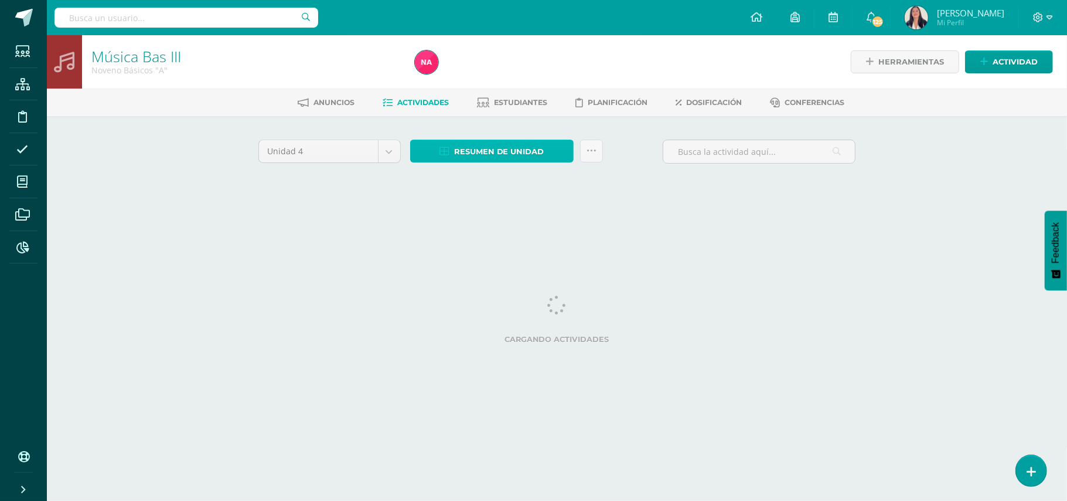
click at [512, 151] on span "Resumen de unidad" at bounding box center [499, 152] width 90 height 22
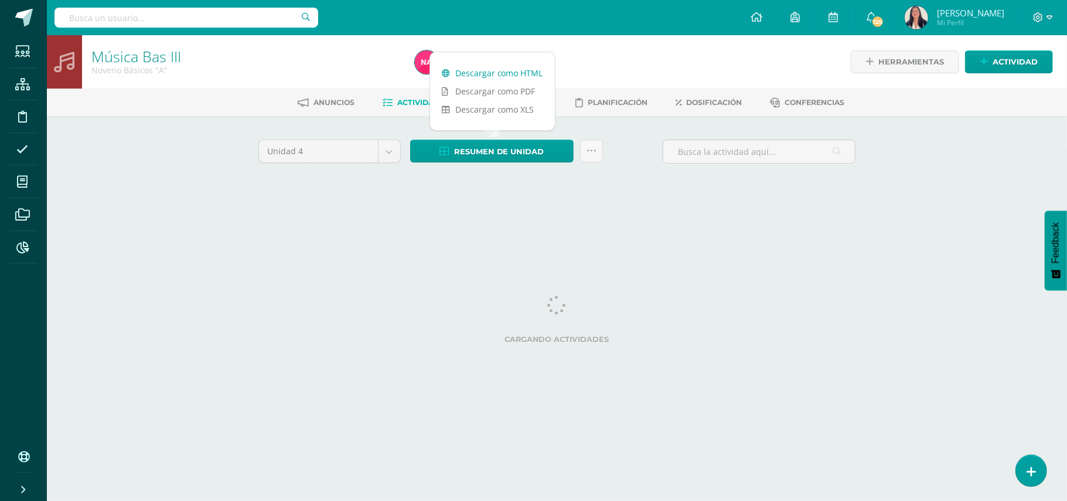
click at [497, 68] on link "Descargar como HTML" at bounding box center [492, 73] width 125 height 18
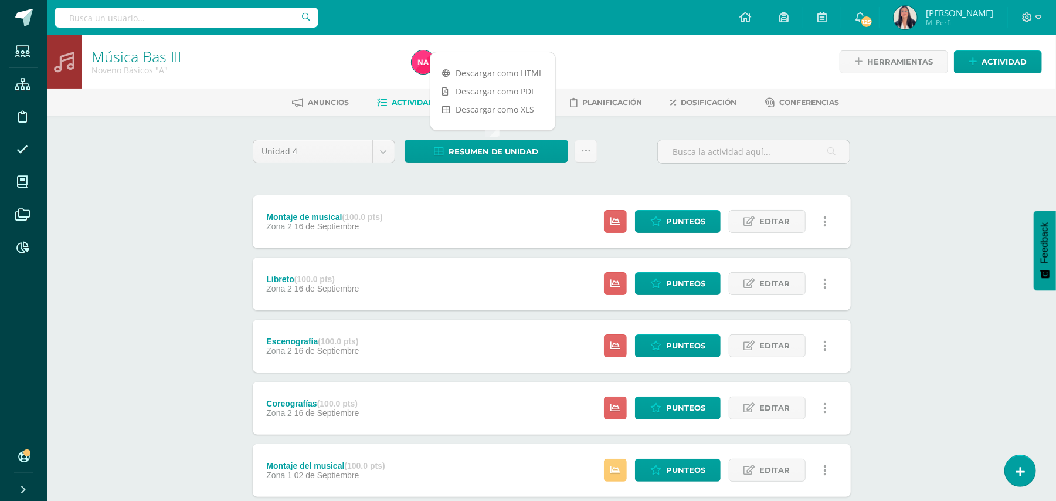
click at [228, 18] on input "text" at bounding box center [187, 18] width 264 height 20
type input "heiby"
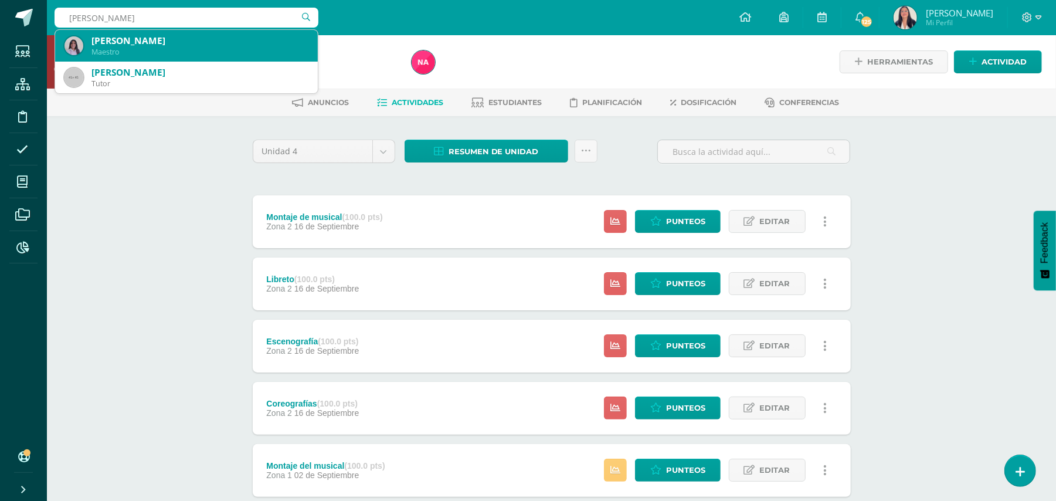
click at [165, 45] on div "Heiby Villeda" at bounding box center [199, 41] width 217 height 12
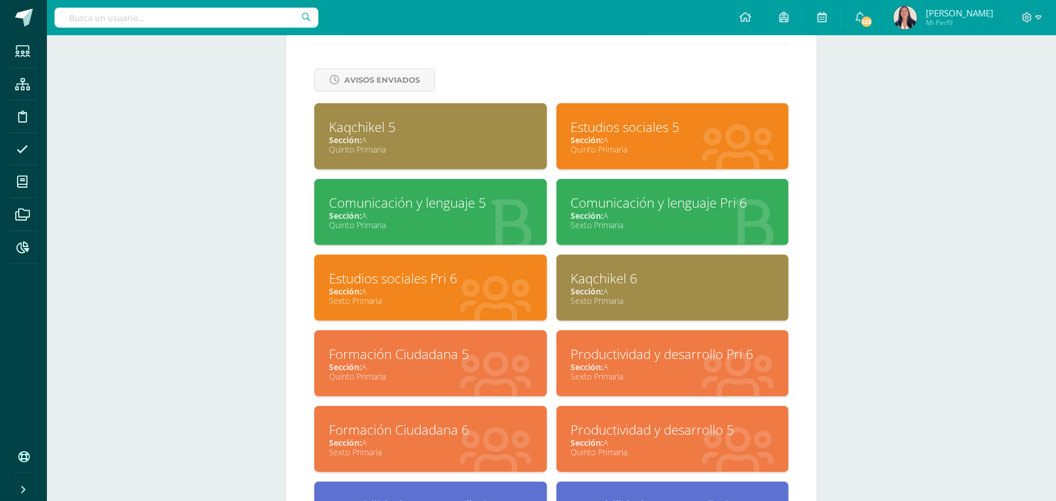
scroll to position [488, 0]
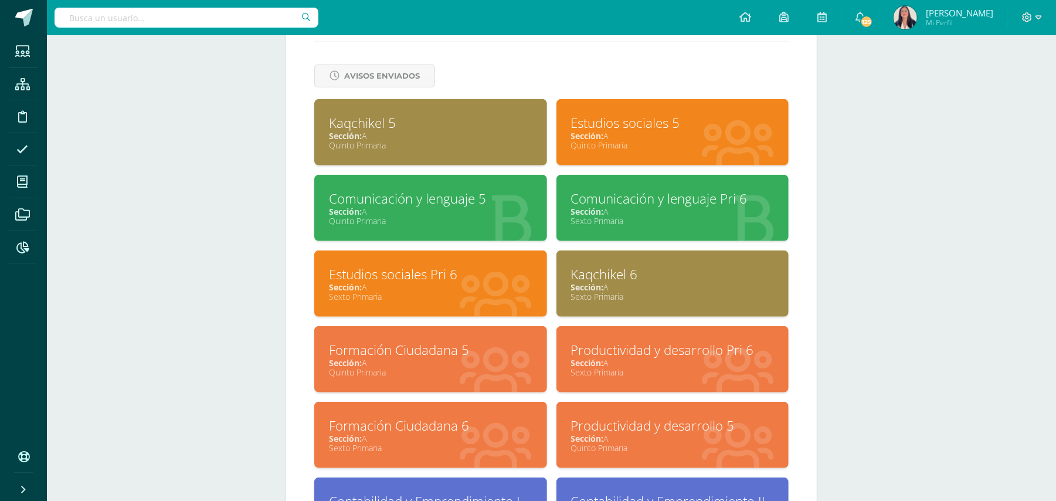
click at [356, 121] on div "Kaqchikel 5" at bounding box center [430, 123] width 203 height 18
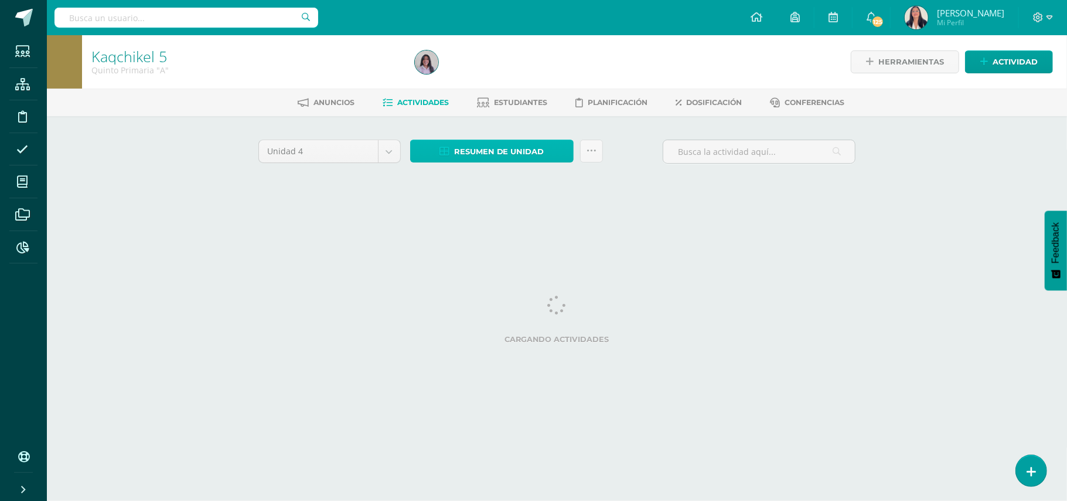
click at [468, 148] on span "Resumen de unidad" at bounding box center [499, 152] width 90 height 22
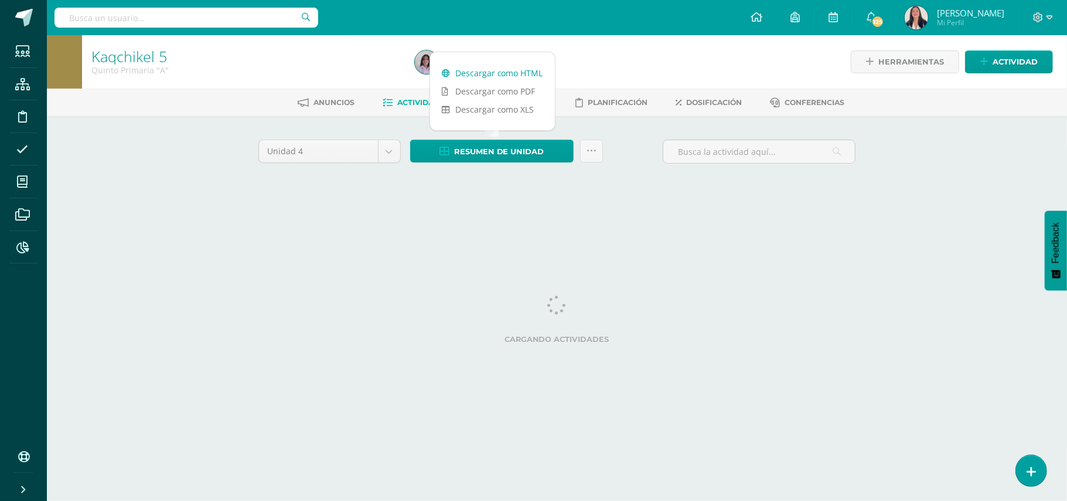
click at [488, 70] on link "Descargar como HTML" at bounding box center [492, 73] width 125 height 18
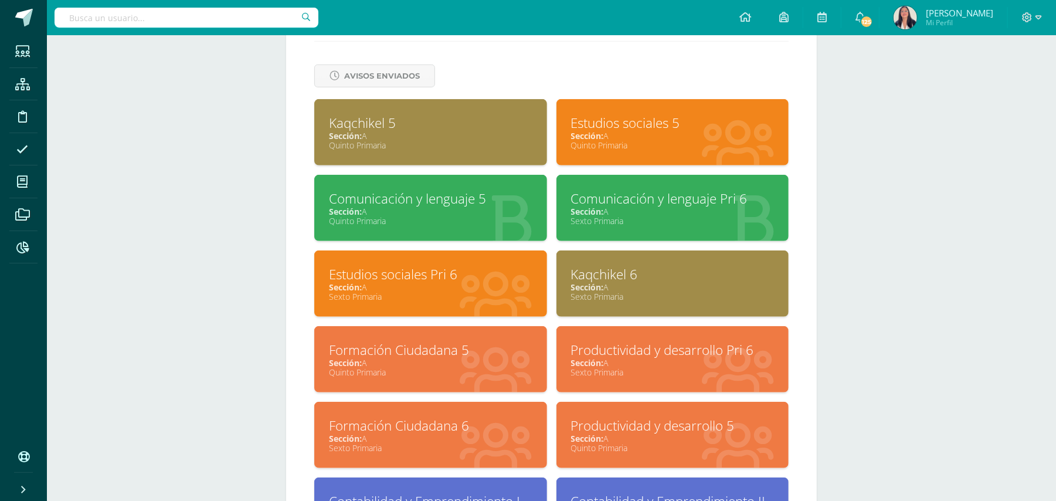
click at [431, 342] on div "Formación Ciudadana 5" at bounding box center [430, 350] width 203 height 18
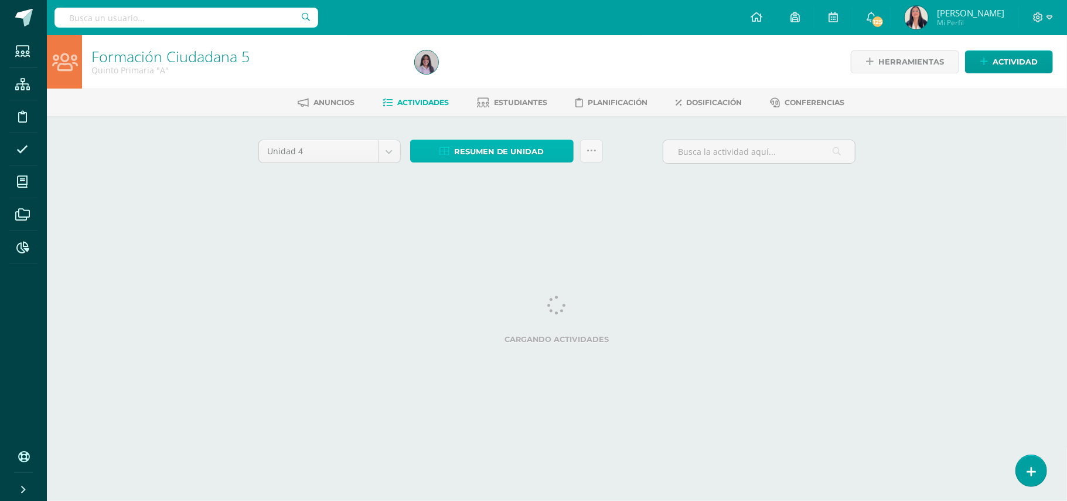
click at [495, 149] on span "Resumen de unidad" at bounding box center [499, 152] width 90 height 22
click at [491, 146] on span "Resumen de unidad" at bounding box center [499, 152] width 90 height 22
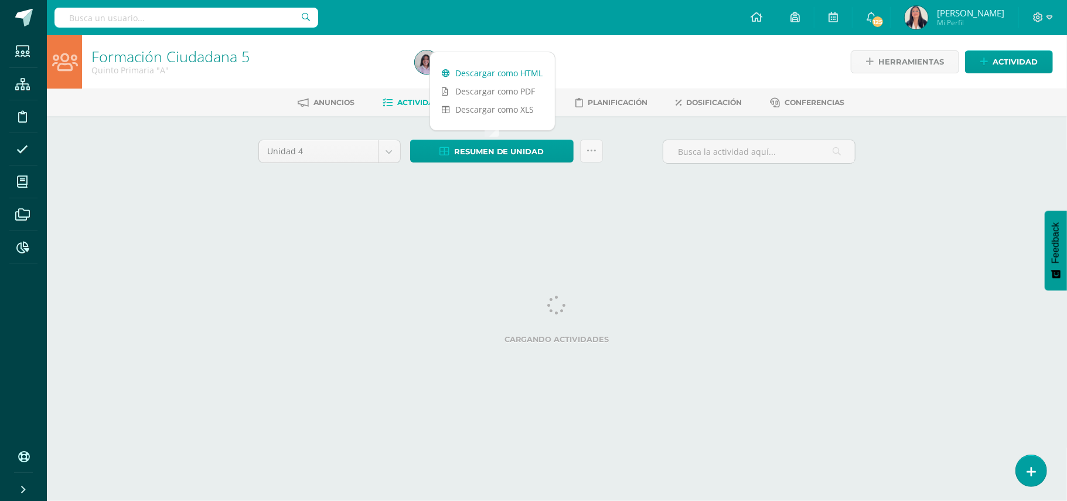
click at [493, 69] on link "Descargar como HTML" at bounding box center [492, 73] width 125 height 18
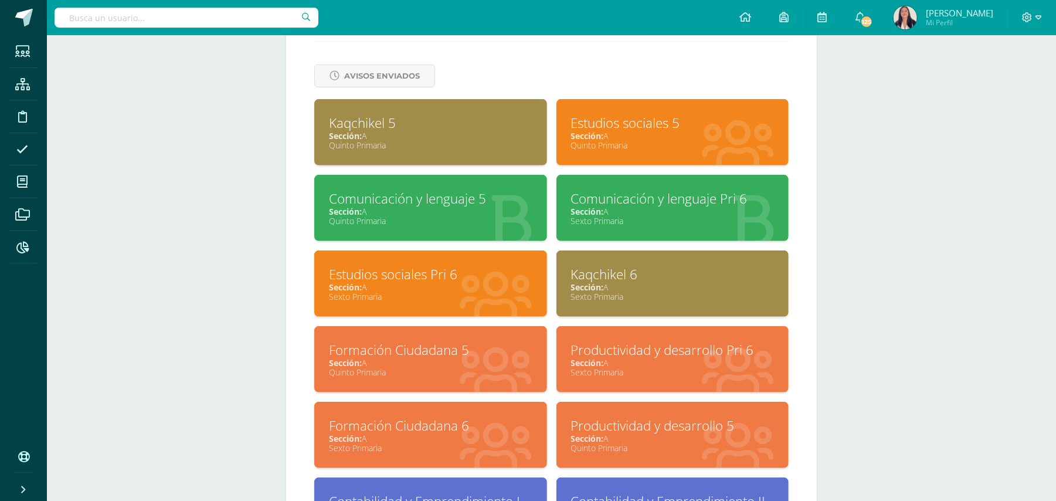
click at [594, 418] on div "Productividad y desarrollo 5" at bounding box center [672, 425] width 203 height 18
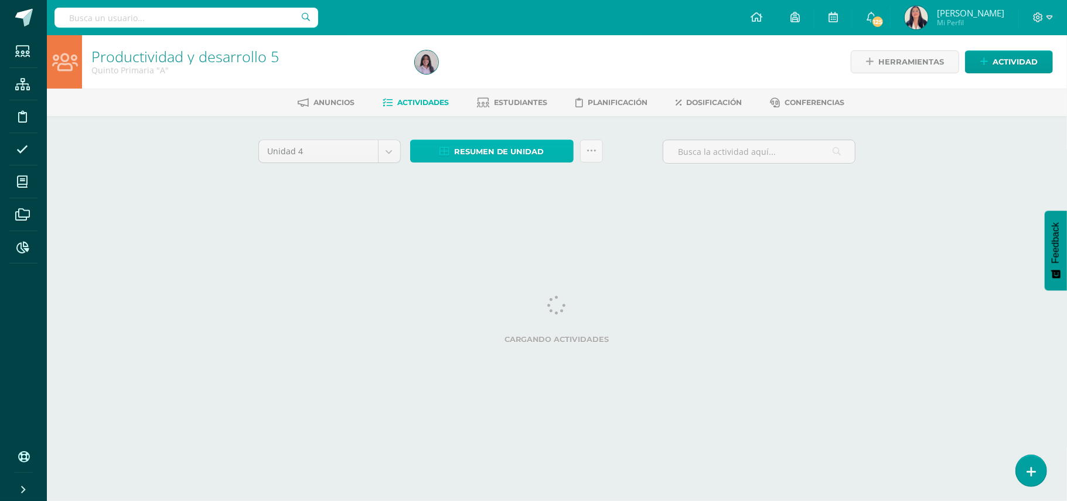
click at [495, 153] on span "Resumen de unidad" at bounding box center [499, 152] width 90 height 22
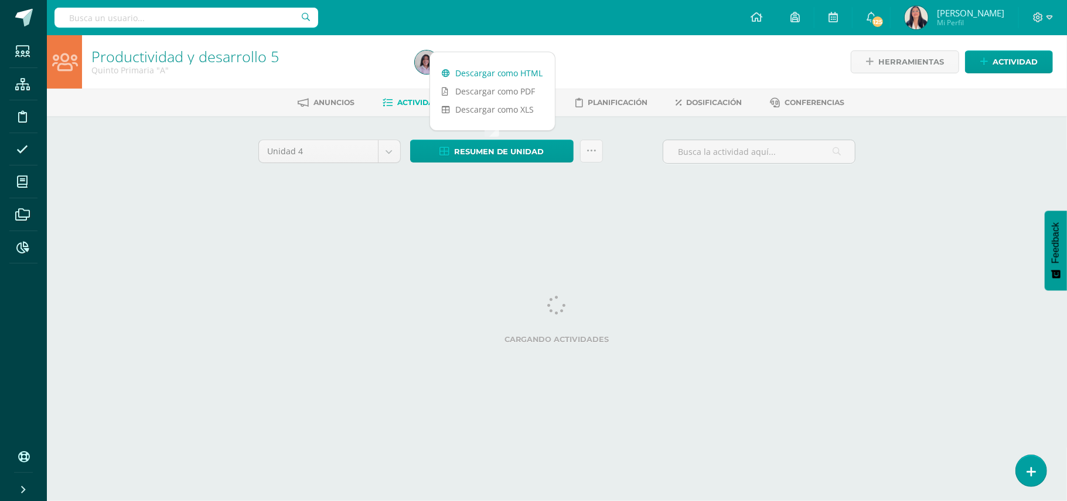
click at [495, 69] on link "Descargar como HTML" at bounding box center [492, 73] width 125 height 18
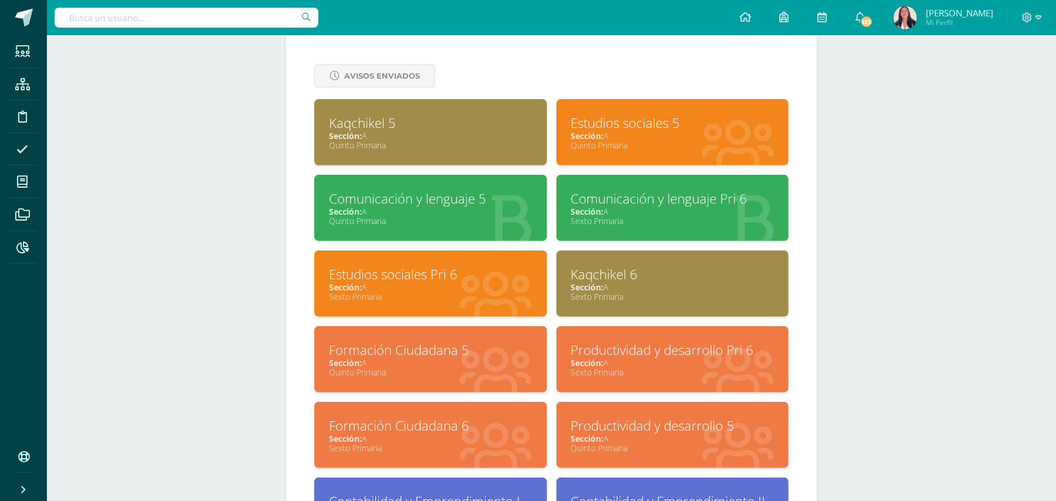
click at [606, 118] on div "Estudios sociales 5" at bounding box center [672, 123] width 203 height 18
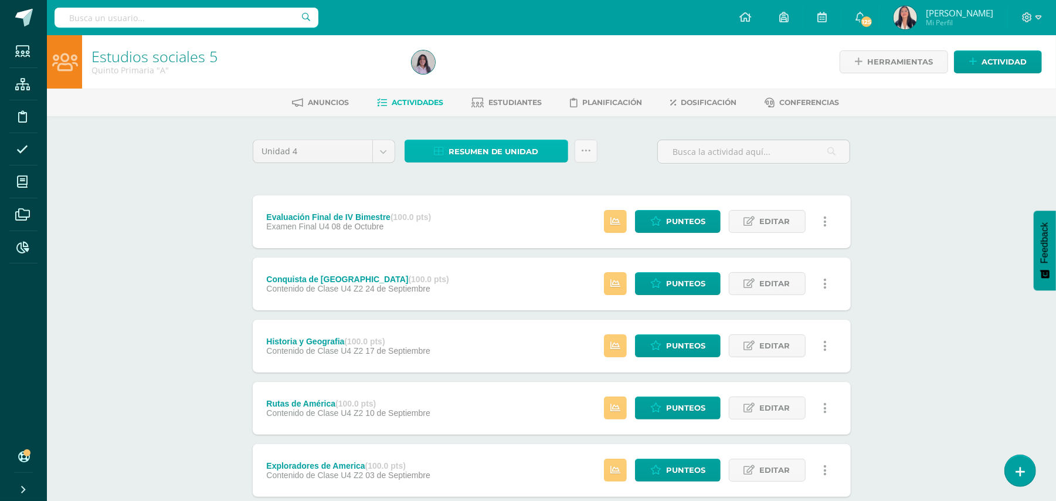
click at [519, 141] on span "Resumen de unidad" at bounding box center [493, 152] width 90 height 22
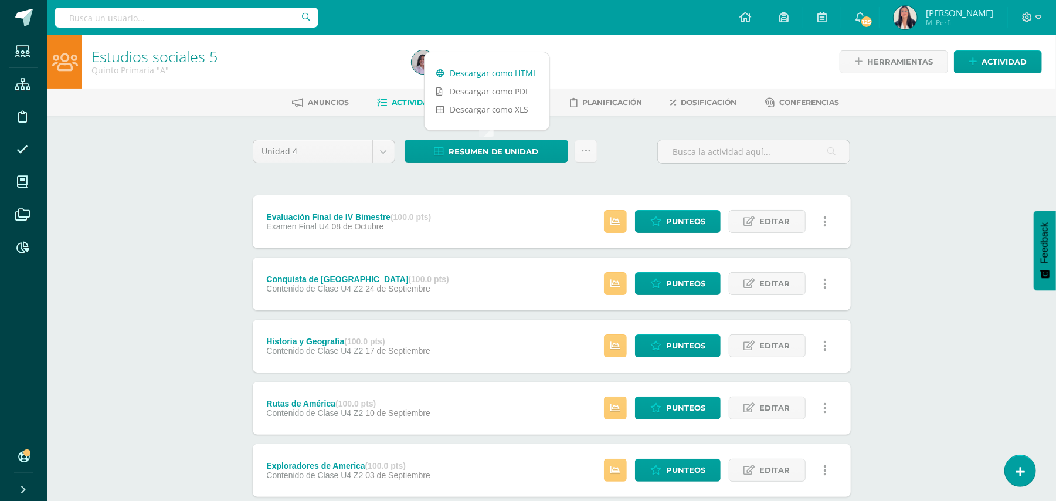
click at [492, 71] on link "Descargar como HTML" at bounding box center [486, 73] width 125 height 18
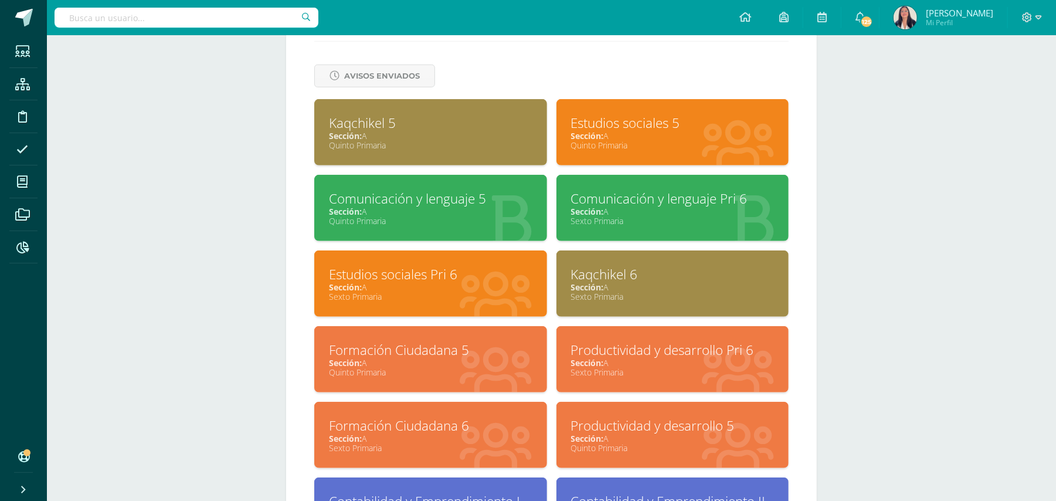
click at [454, 191] on div "Comunicación y lenguaje 5" at bounding box center [430, 198] width 203 height 18
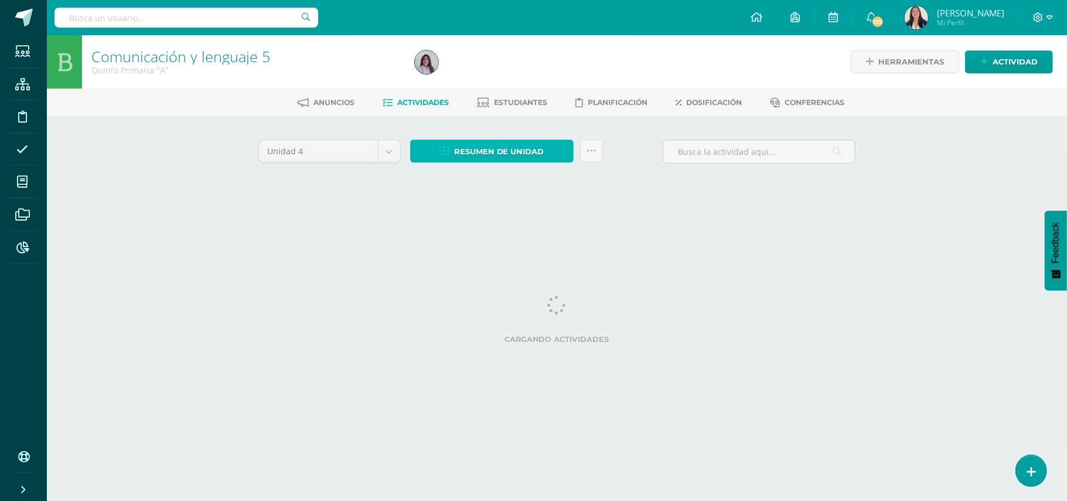
click at [485, 149] on span "Resumen de unidad" at bounding box center [499, 152] width 90 height 22
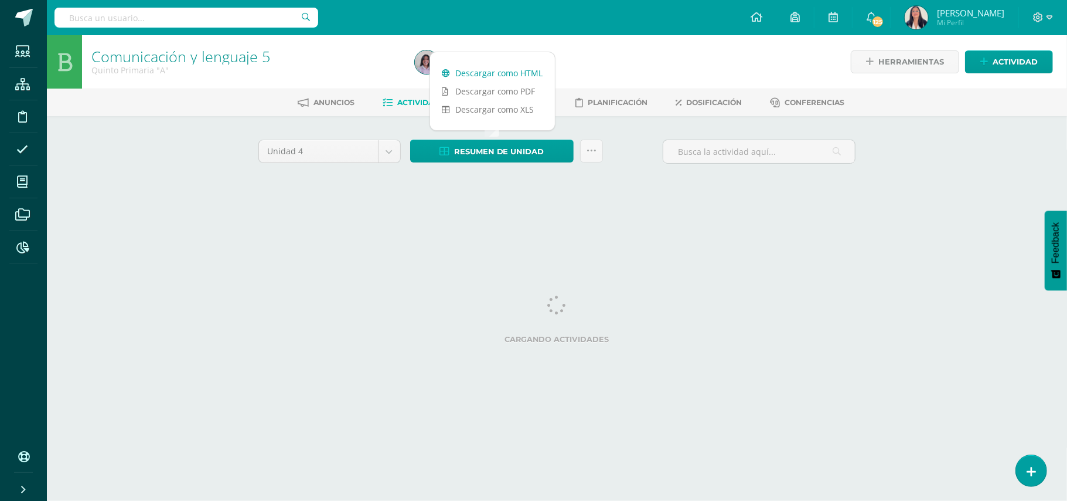
click at [505, 71] on link "Descargar como HTML" at bounding box center [492, 73] width 125 height 18
